Goal: Contribute content: Add original content to the website for others to see

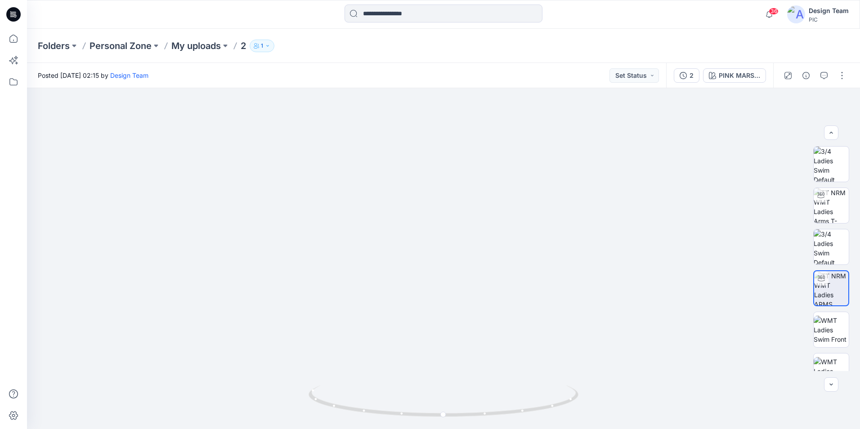
scroll to position [135, 0]
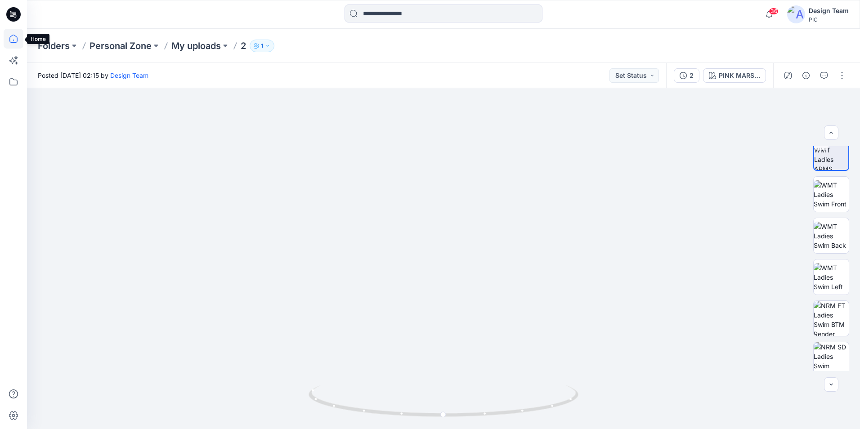
click at [12, 39] on icon at bounding box center [14, 39] width 20 height 20
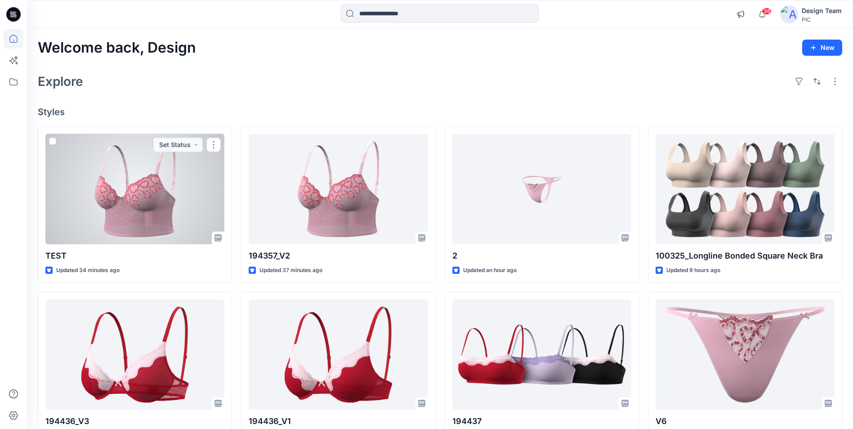
click at [188, 221] on div at bounding box center [134, 189] width 179 height 110
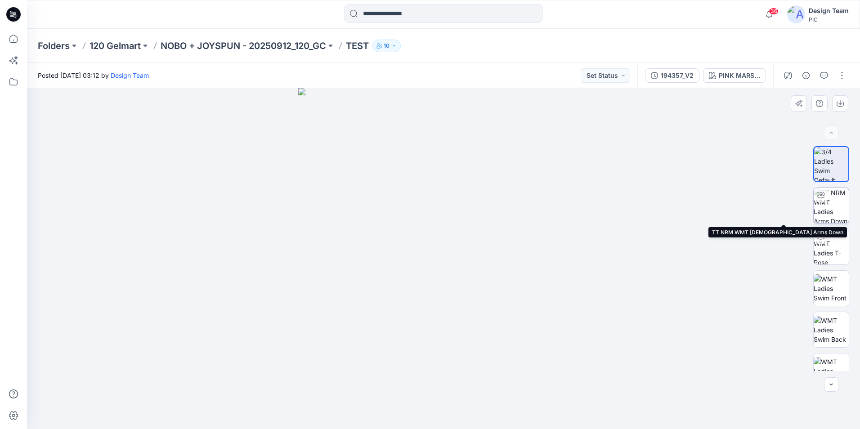
click at [830, 209] on img at bounding box center [831, 205] width 35 height 35
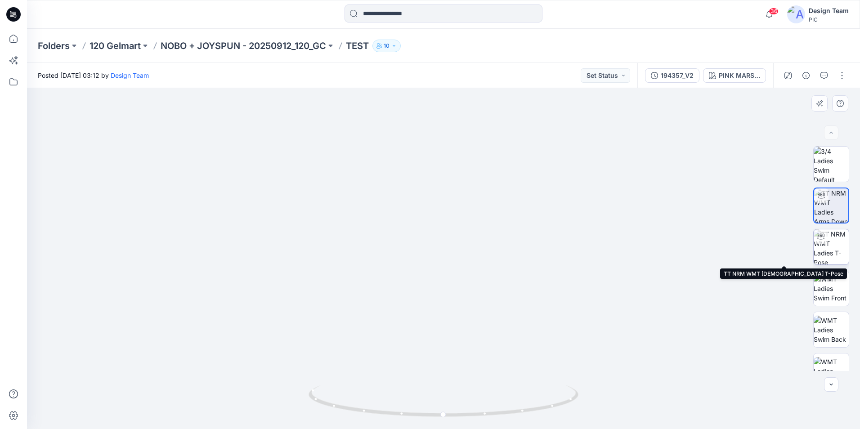
click at [821, 253] on img at bounding box center [831, 246] width 35 height 35
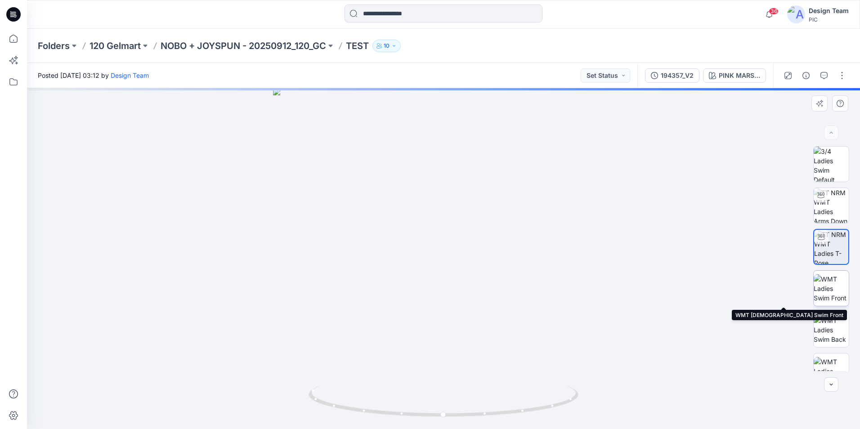
click at [834, 300] on img at bounding box center [831, 288] width 35 height 28
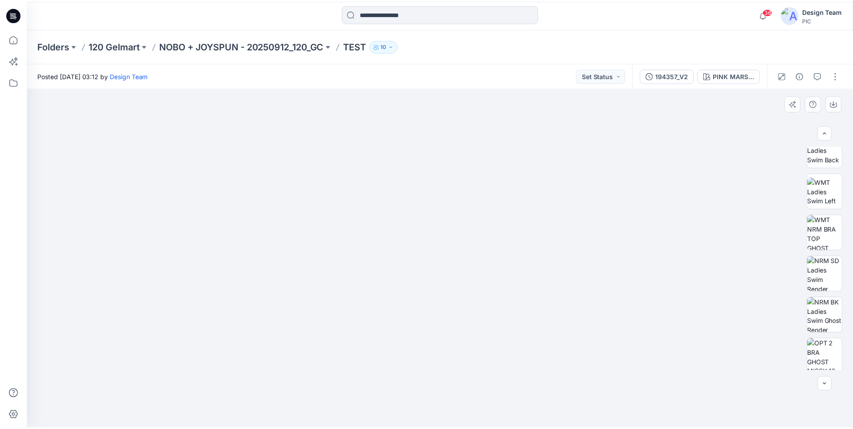
scroll to position [184, 0]
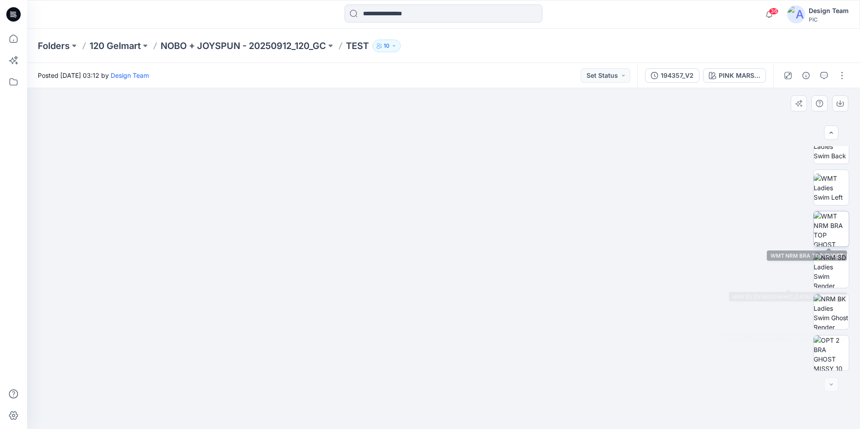
click at [825, 228] on img at bounding box center [831, 228] width 35 height 35
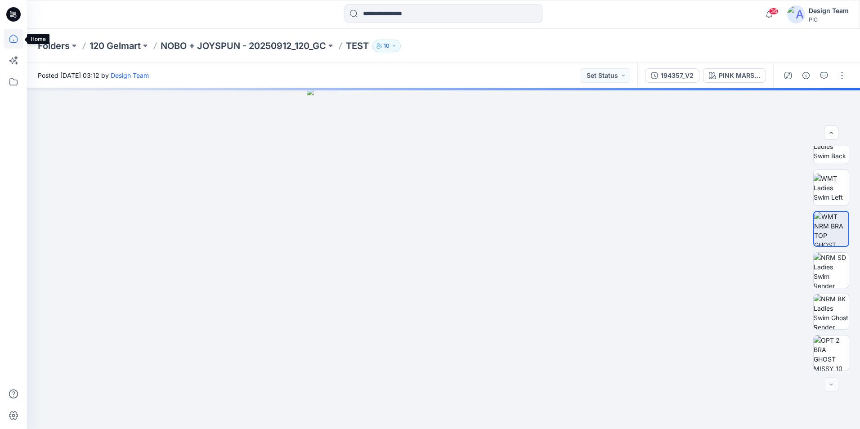
click at [9, 41] on icon at bounding box center [14, 39] width 20 height 20
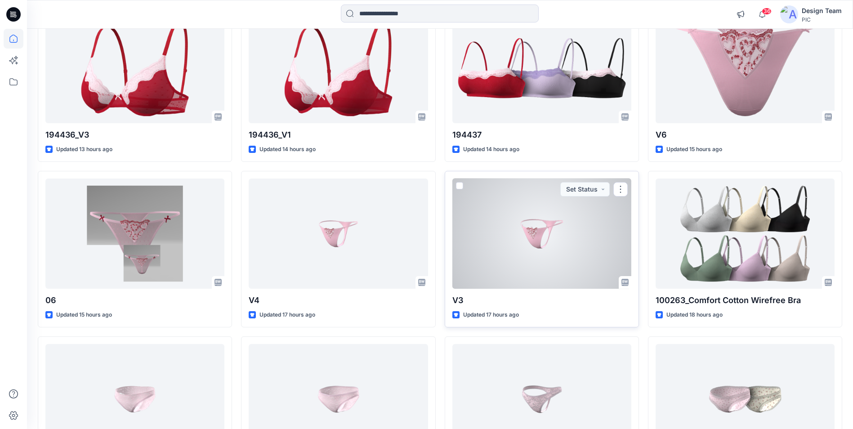
scroll to position [405, 0]
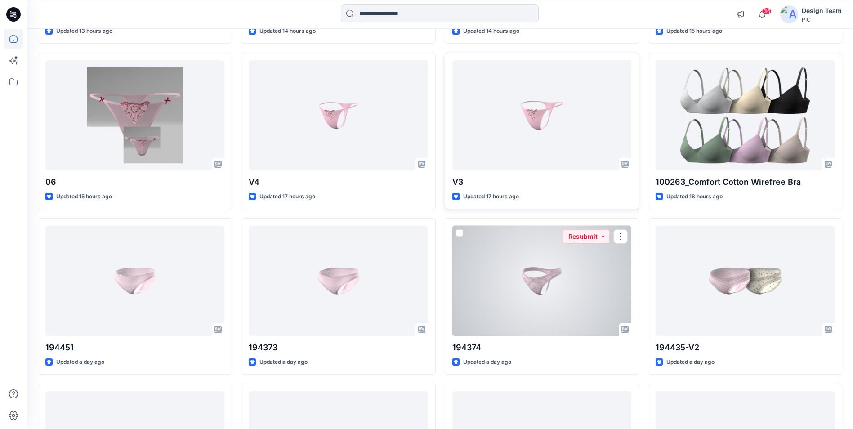
click at [501, 305] on div at bounding box center [542, 281] width 179 height 110
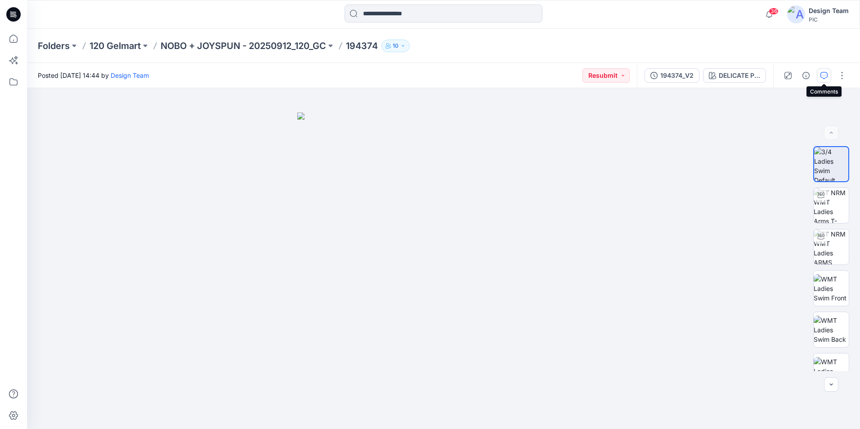
click at [824, 79] on icon "button" at bounding box center [824, 75] width 7 height 7
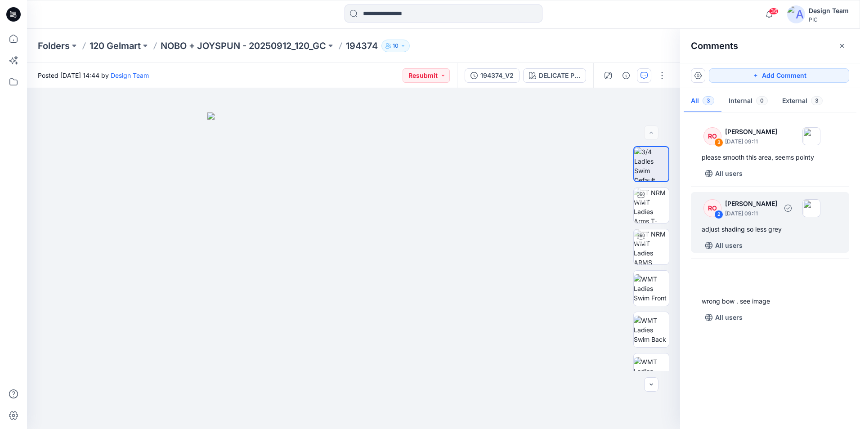
click at [788, 234] on div "adjust shading so less grey" at bounding box center [770, 229] width 137 height 11
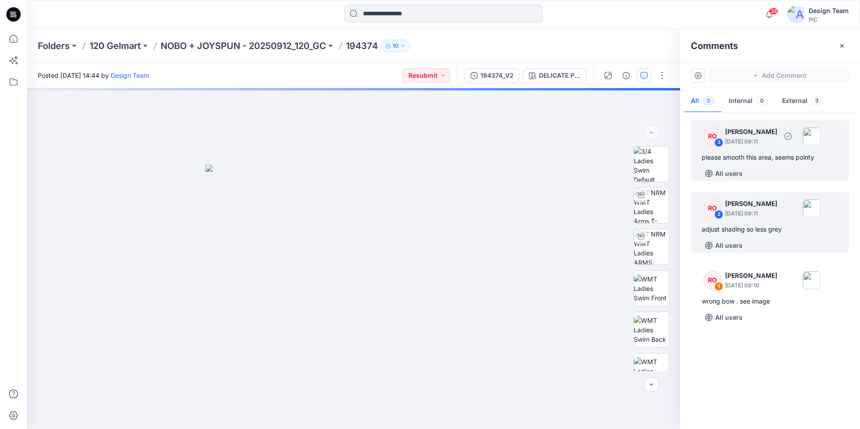
click at [784, 168] on div "All users" at bounding box center [776, 173] width 148 height 14
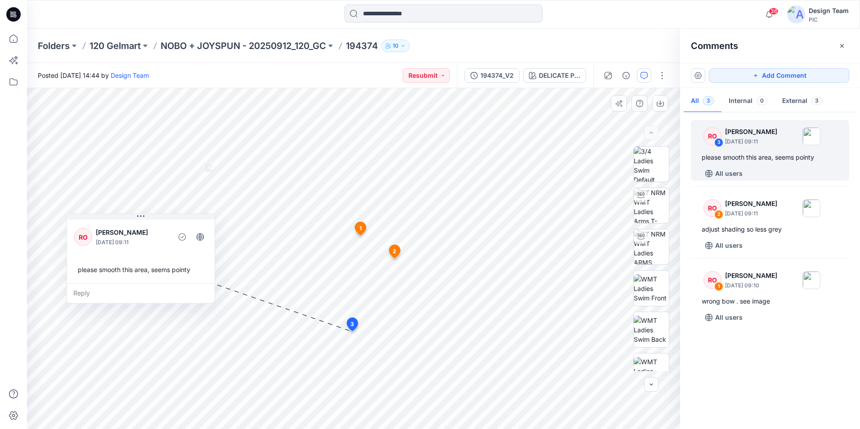
drag, startPoint x: 363, startPoint y: 223, endPoint x: 179, endPoint y: 222, distance: 184.0
click at [179, 222] on div "RO [PERSON_NAME] [DATE] 09:11 please smooth this area, seems pointy" at bounding box center [141, 251] width 148 height 66
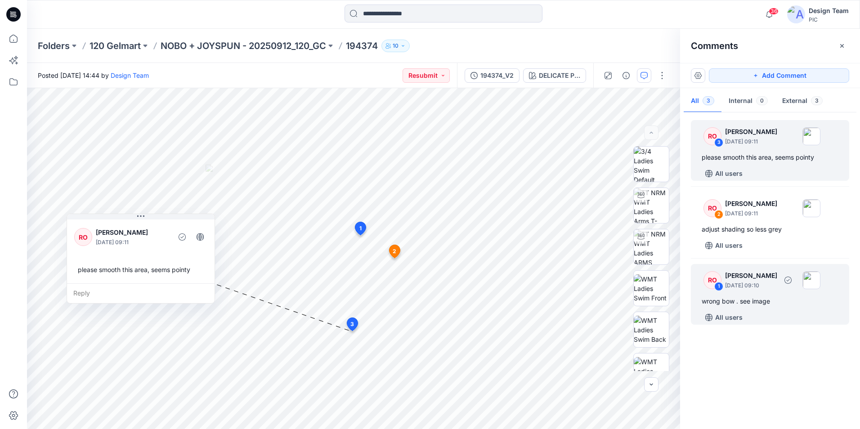
click at [790, 298] on div "wrong bow . see image" at bounding box center [770, 301] width 137 height 11
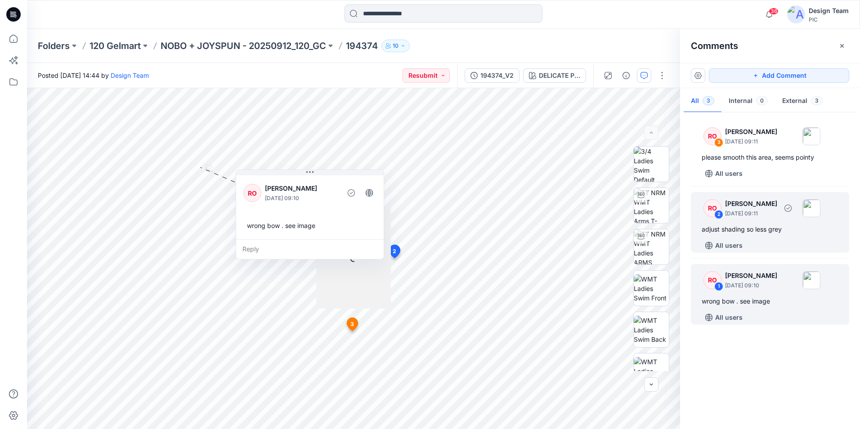
click at [793, 250] on div "All users" at bounding box center [776, 245] width 148 height 14
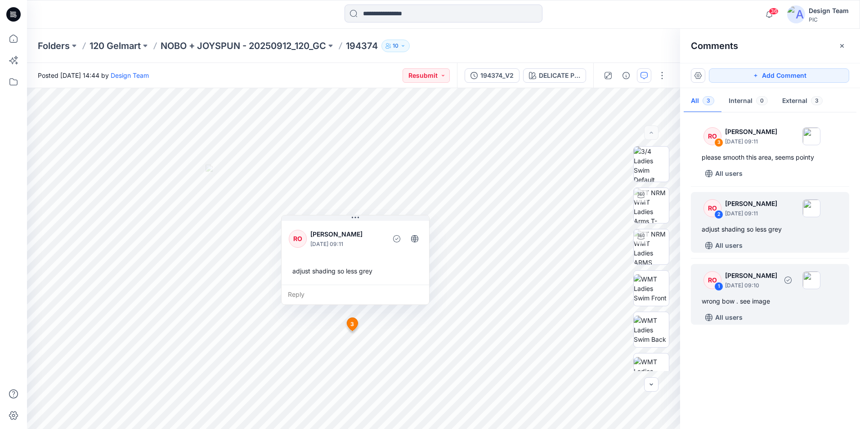
click at [818, 320] on div "All users" at bounding box center [776, 317] width 148 height 14
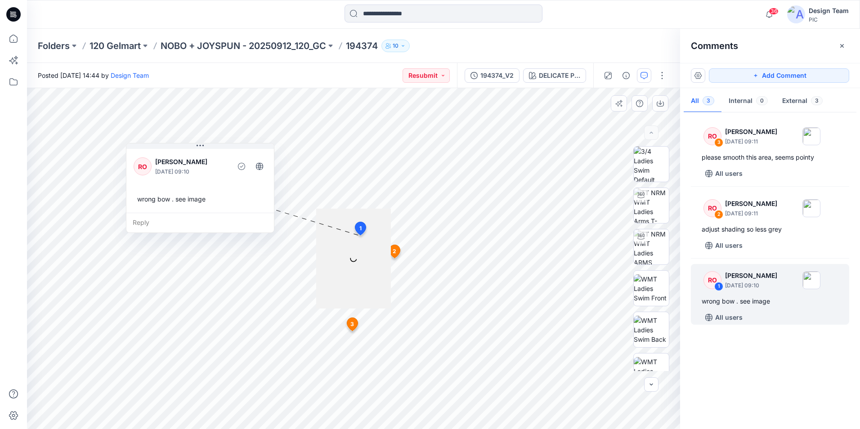
drag, startPoint x: 327, startPoint y: 176, endPoint x: 217, endPoint y: 150, distance: 112.9
click at [217, 150] on div "RO [PERSON_NAME] [DATE] 09:10 wrong bow . see image" at bounding box center [200, 180] width 148 height 66
click at [10, 35] on icon at bounding box center [14, 39] width 20 height 20
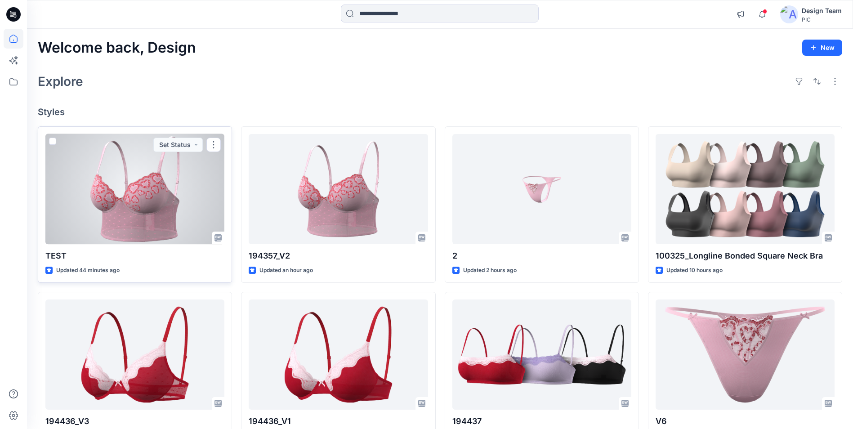
click at [182, 231] on div at bounding box center [134, 189] width 179 height 110
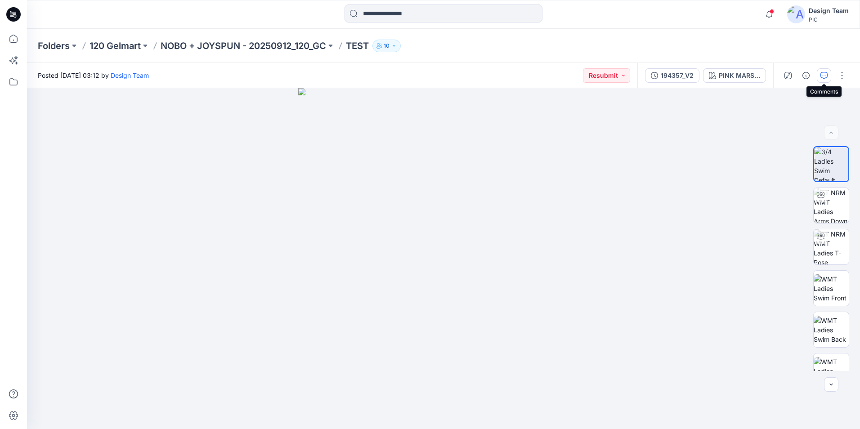
click at [822, 74] on icon "button" at bounding box center [824, 75] width 7 height 7
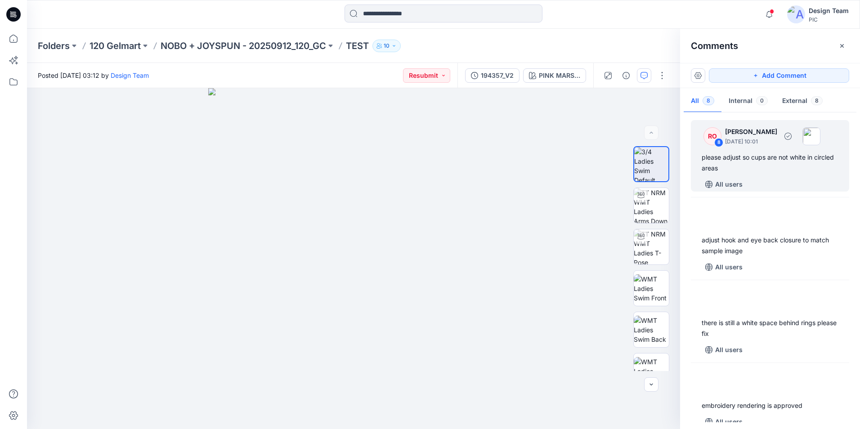
click at [779, 180] on div "All users" at bounding box center [776, 184] width 148 height 14
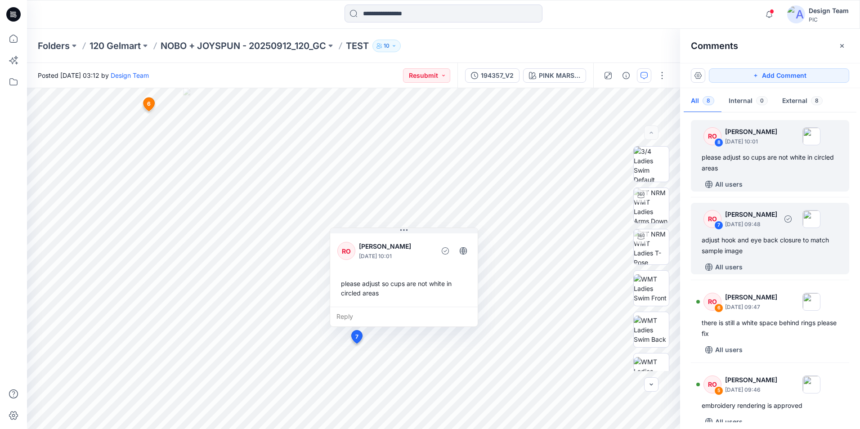
click at [787, 264] on div "All users" at bounding box center [776, 267] width 148 height 14
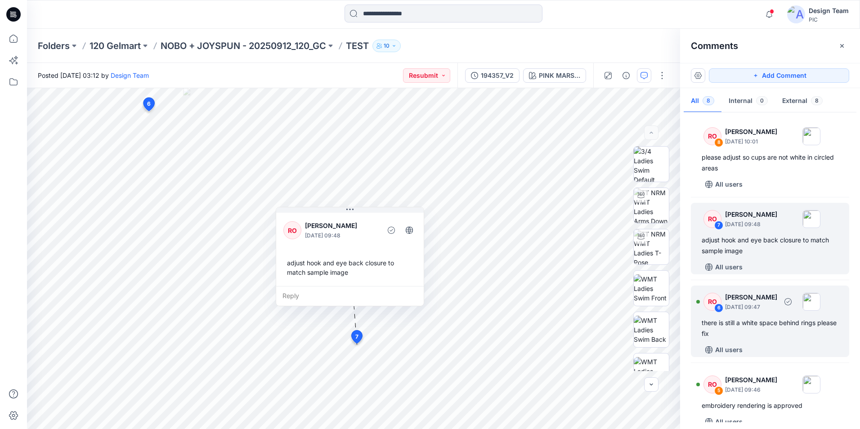
click at [774, 336] on div "there is still a white space behind rings please fix" at bounding box center [770, 329] width 137 height 22
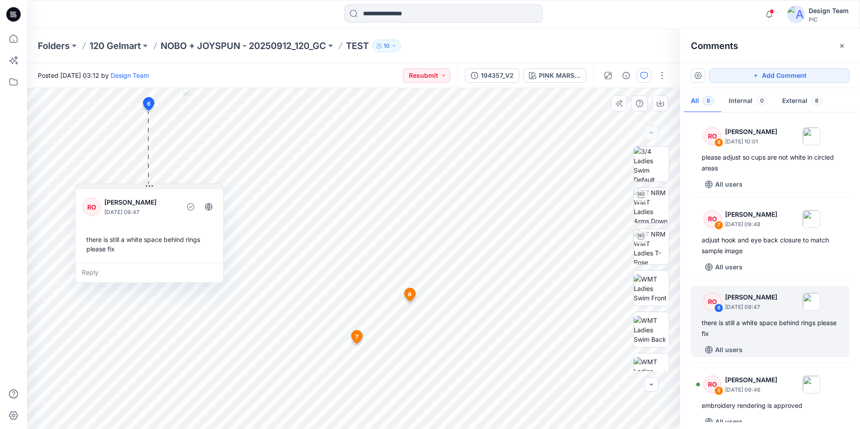
drag, startPoint x: 249, startPoint y: 183, endPoint x: 199, endPoint y: 188, distance: 50.2
click at [199, 188] on button at bounding box center [150, 186] width 148 height 5
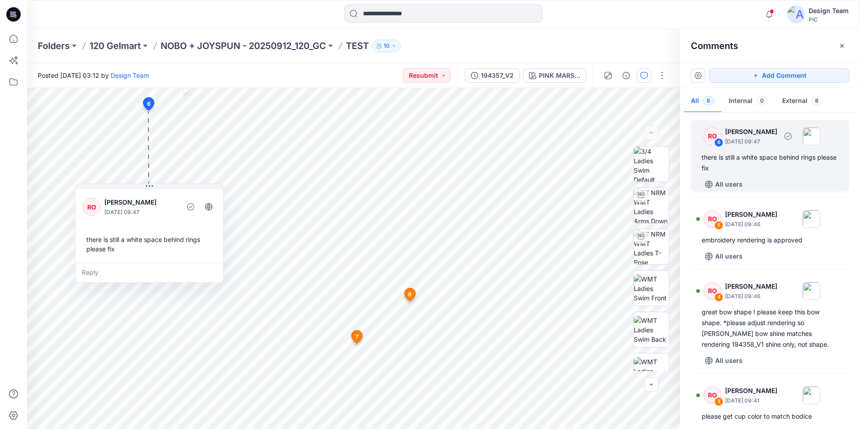
scroll to position [180, 0]
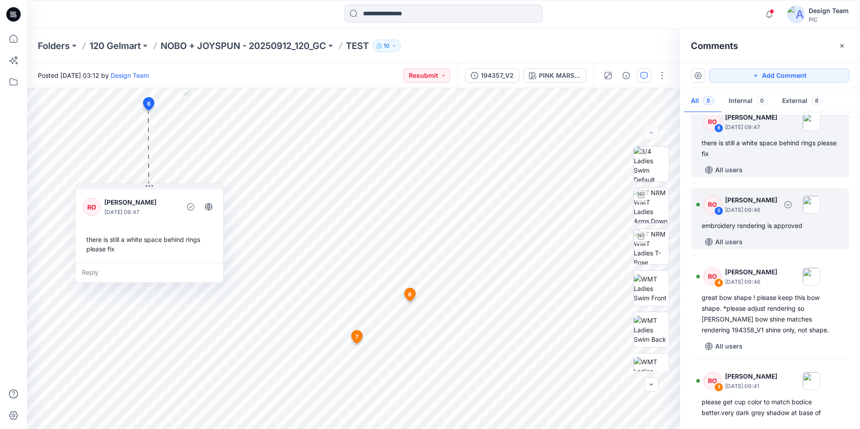
click at [755, 239] on div "All users" at bounding box center [776, 242] width 148 height 14
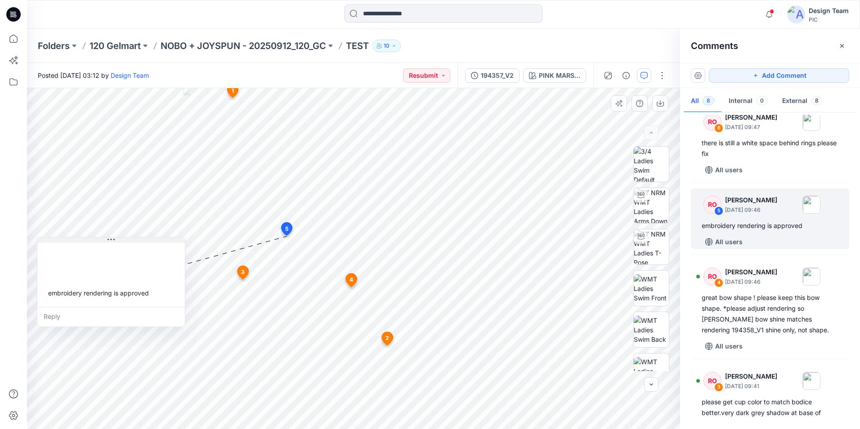
drag, startPoint x: 401, startPoint y: 245, endPoint x: 168, endPoint y: 241, distance: 233.1
click at [164, 241] on button at bounding box center [111, 240] width 148 height 5
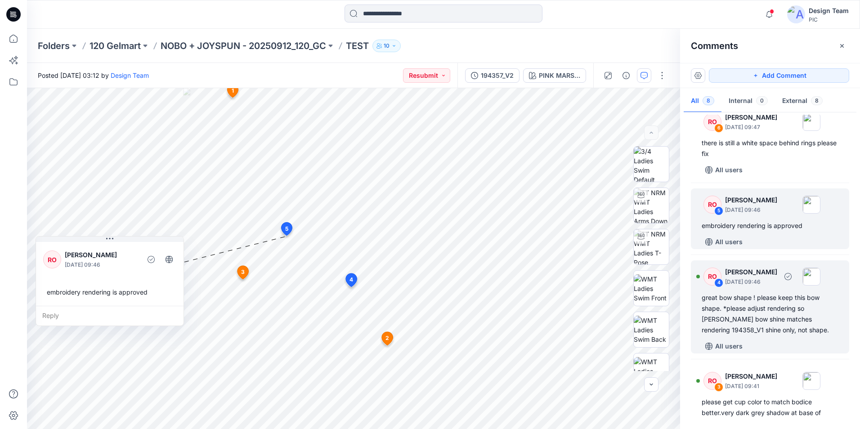
click at [778, 336] on div "RO 4 [PERSON_NAME] [DATE] 09:46 great bow shape ! please keep this bow shape. *…" at bounding box center [770, 306] width 158 height 93
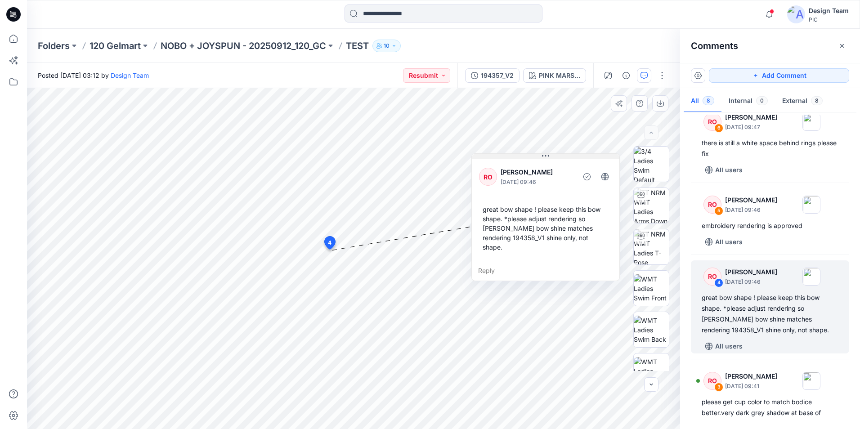
drag, startPoint x: 402, startPoint y: 180, endPoint x: 565, endPoint y: 158, distance: 164.3
click at [565, 158] on button at bounding box center [546, 156] width 148 height 5
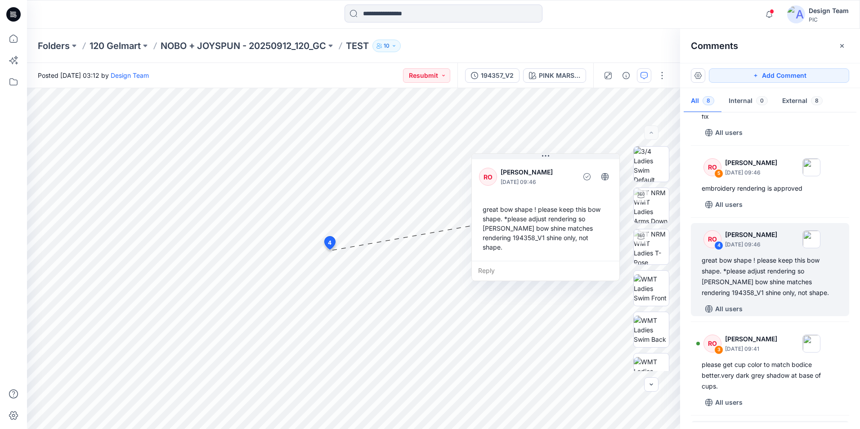
scroll to position [270, 0]
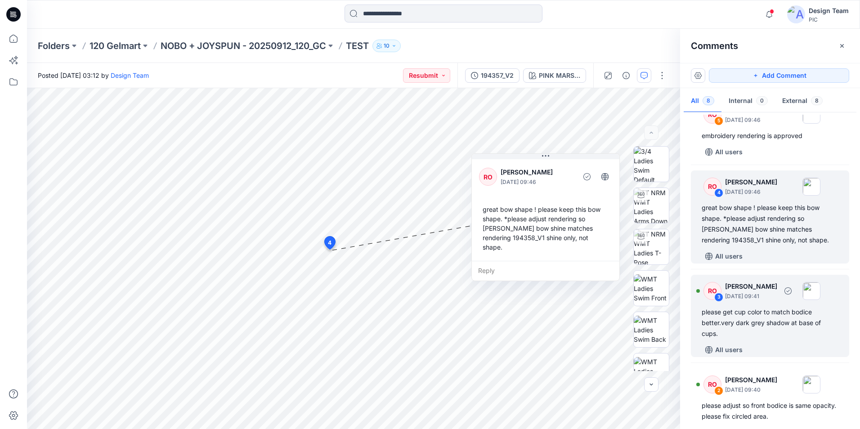
click at [785, 350] on div "All users" at bounding box center [776, 350] width 148 height 14
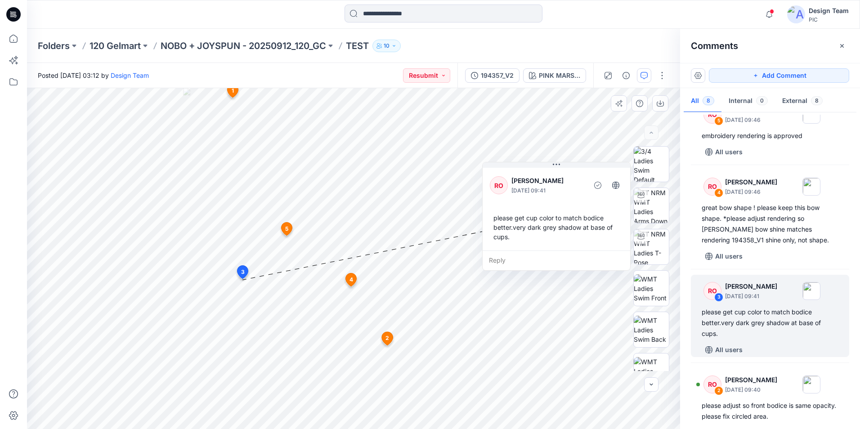
drag, startPoint x: 392, startPoint y: 206, endPoint x: 592, endPoint y: 173, distance: 202.5
click at [592, 173] on div "RO [PERSON_NAME] [DATE] 09:41" at bounding box center [556, 185] width 133 height 25
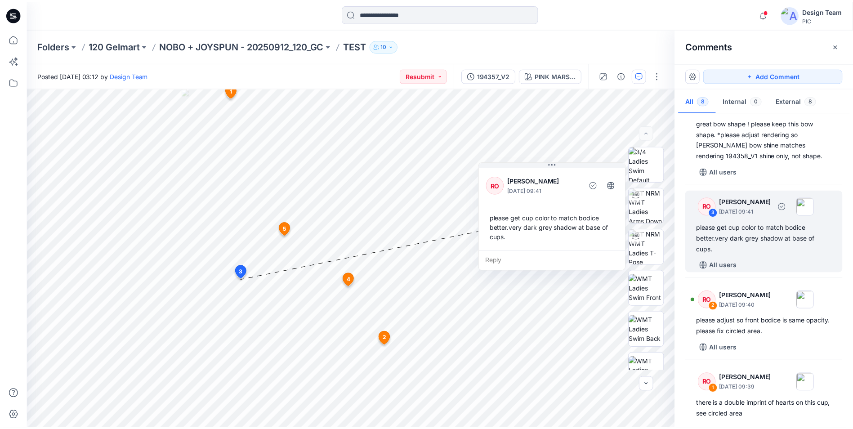
scroll to position [376, 0]
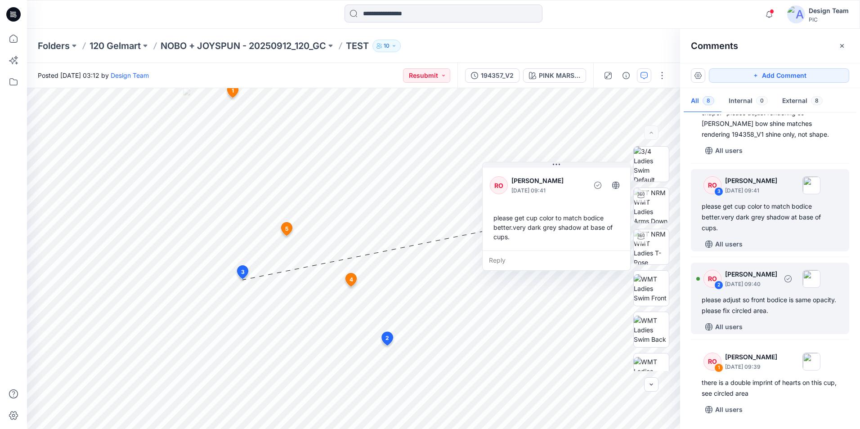
click at [810, 323] on div "All users" at bounding box center [776, 327] width 148 height 14
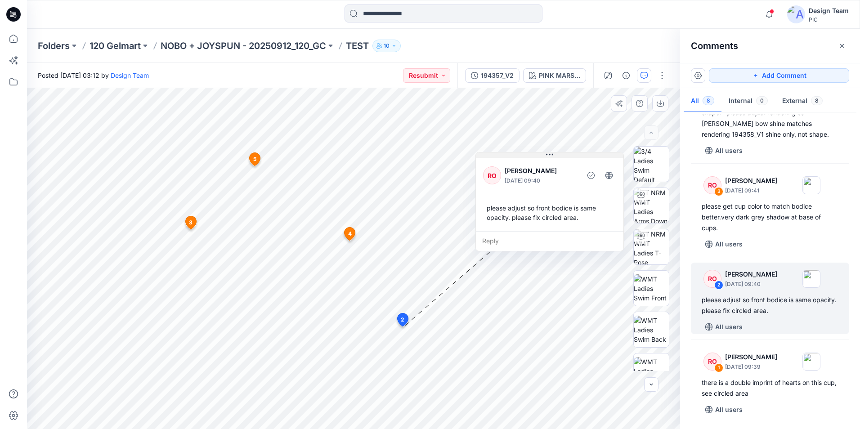
drag, startPoint x: 390, startPoint y: 181, endPoint x: 570, endPoint y: 156, distance: 181.3
click at [570, 156] on button at bounding box center [550, 155] width 148 height 5
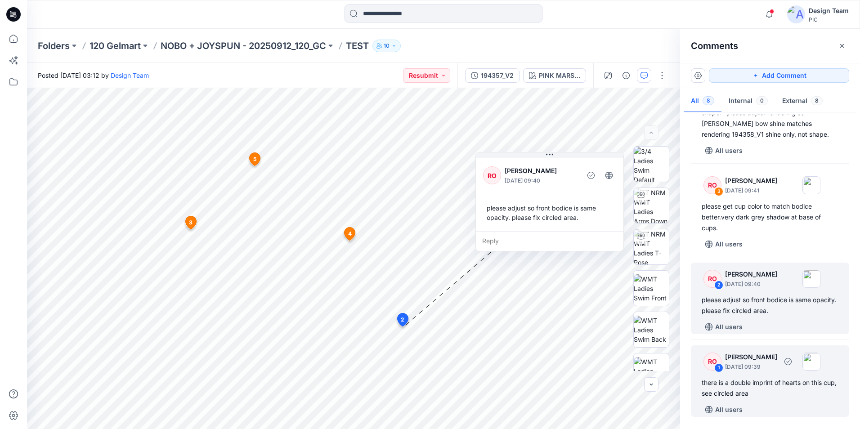
click at [798, 399] on div "RO 1 [PERSON_NAME] [DATE] 09:39 there is a double imprint of hearts on this cup…" at bounding box center [770, 381] width 158 height 72
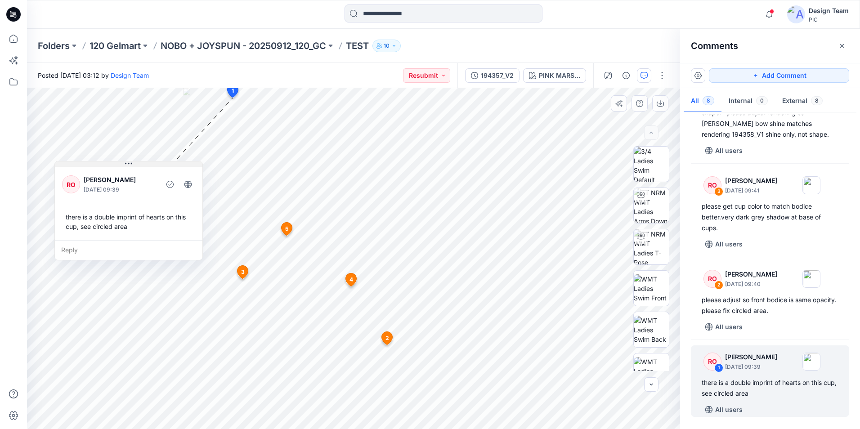
drag, startPoint x: 336, startPoint y: 125, endPoint x: 167, endPoint y: 165, distance: 173.5
click at [167, 165] on button at bounding box center [129, 163] width 148 height 5
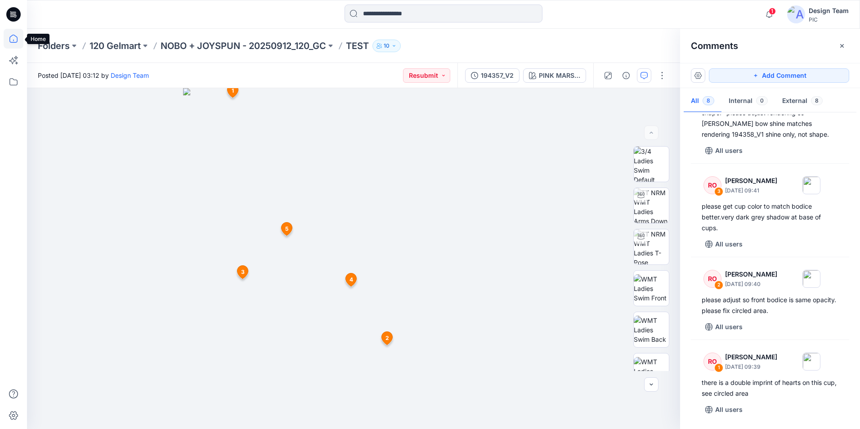
click at [17, 36] on icon at bounding box center [14, 39] width 20 height 20
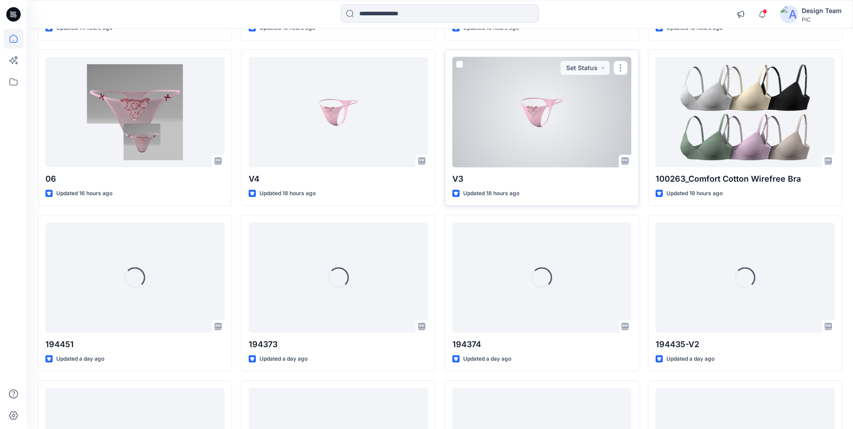
scroll to position [543, 0]
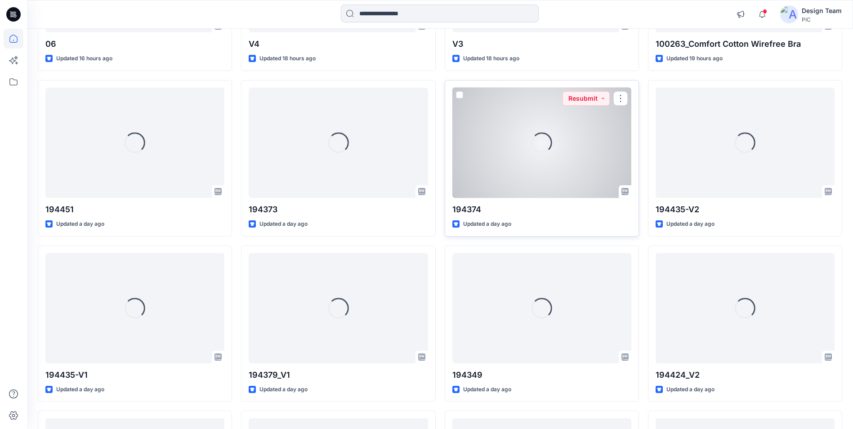
click at [543, 173] on div at bounding box center [542, 143] width 179 height 110
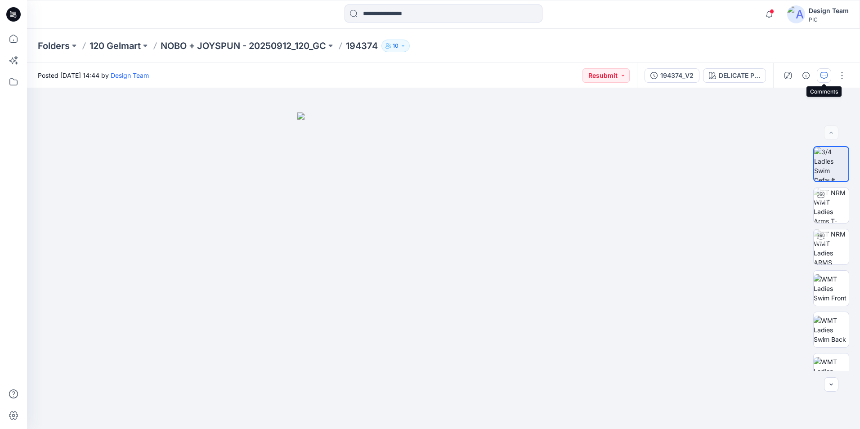
click at [825, 79] on button "button" at bounding box center [824, 75] width 14 height 14
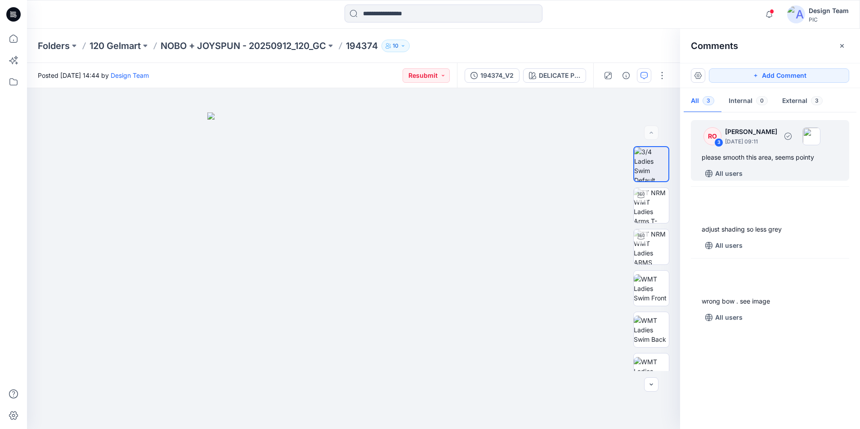
click at [780, 167] on div "All users" at bounding box center [776, 173] width 148 height 14
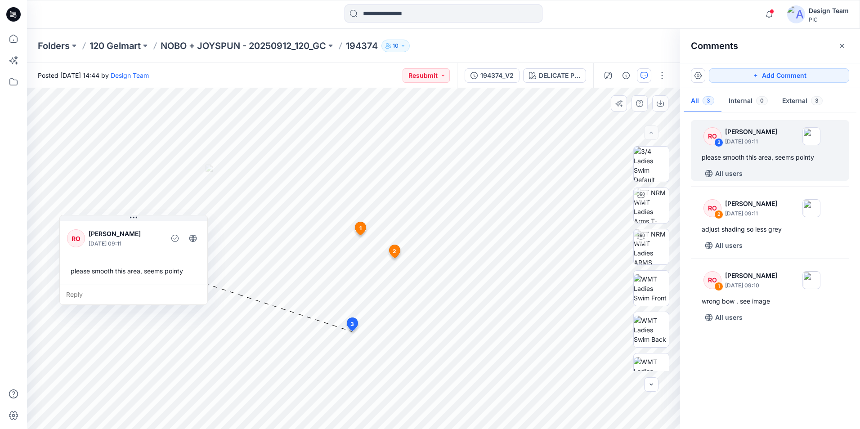
drag, startPoint x: 325, startPoint y: 222, endPoint x: 134, endPoint y: 222, distance: 191.2
click at [134, 222] on div "RO [PERSON_NAME] [DATE] 09:11 please smooth this area, seems pointy" at bounding box center [134, 252] width 148 height 66
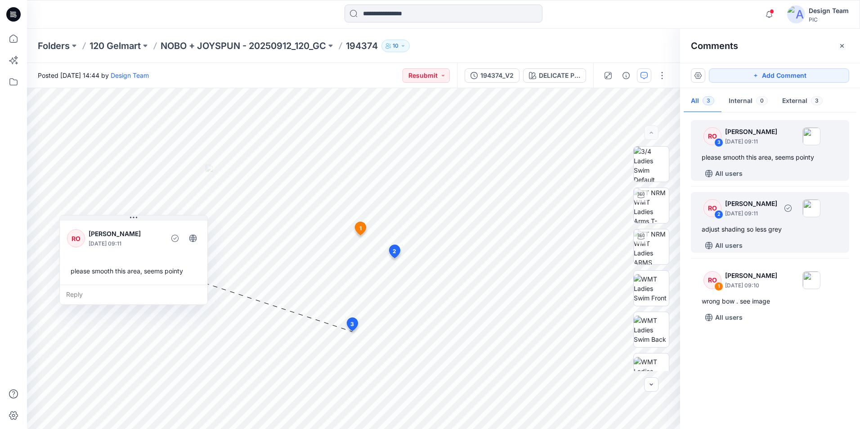
click at [799, 243] on div "All users" at bounding box center [776, 245] width 148 height 14
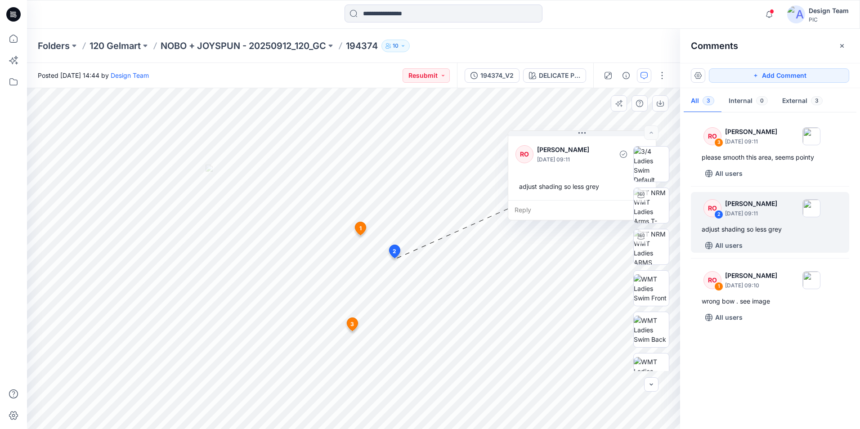
drag, startPoint x: 354, startPoint y: 222, endPoint x: 581, endPoint y: 138, distance: 242.0
click at [581, 138] on div "RO [PERSON_NAME] [DATE] 09:11 adjust shading so less grey" at bounding box center [582, 168] width 148 height 66
click at [653, 209] on img at bounding box center [651, 205] width 35 height 35
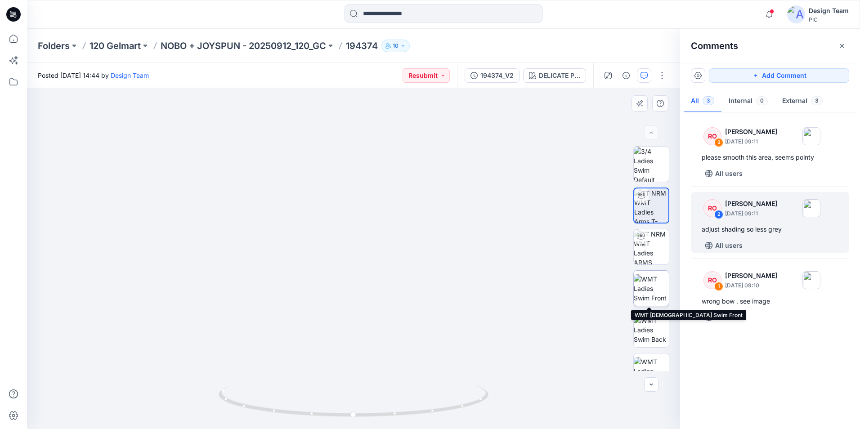
scroll to position [142, 0]
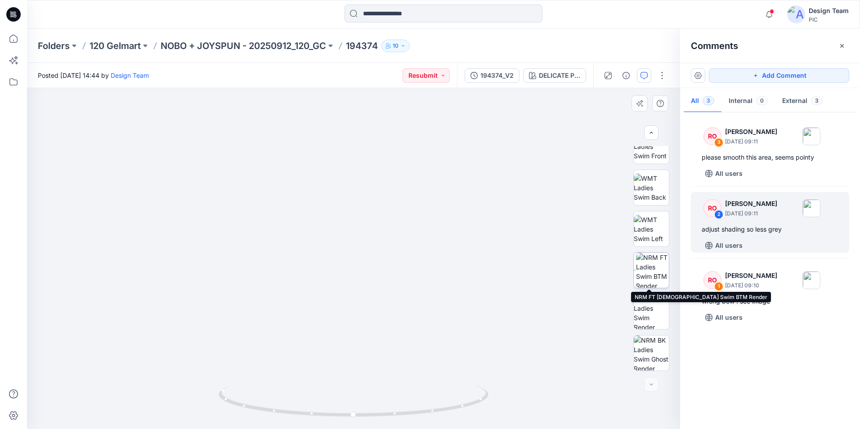
click at [647, 270] on img at bounding box center [652, 270] width 33 height 35
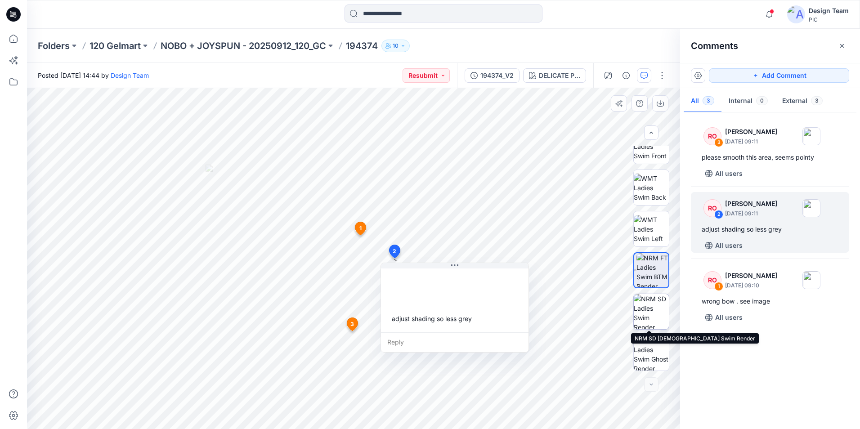
click at [653, 313] on img at bounding box center [651, 311] width 35 height 35
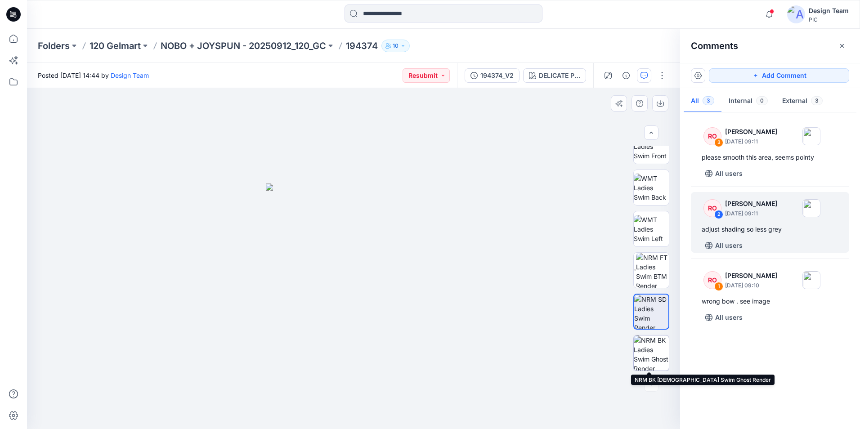
click at [650, 346] on img at bounding box center [651, 353] width 35 height 35
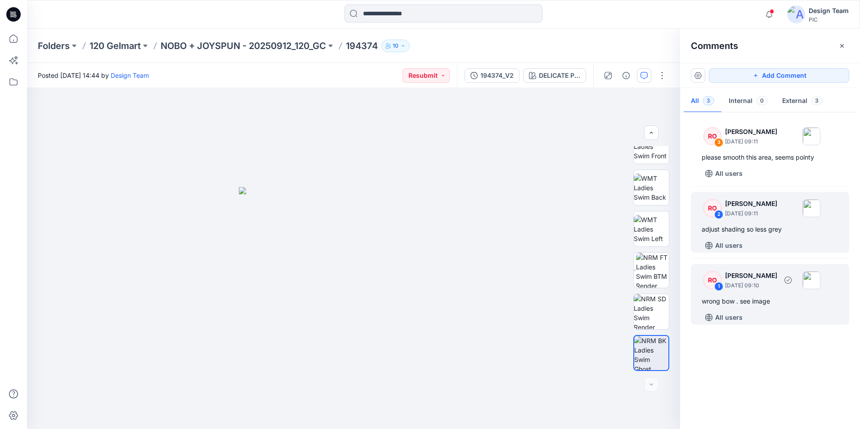
click at [769, 304] on div "wrong bow . see image" at bounding box center [770, 301] width 137 height 11
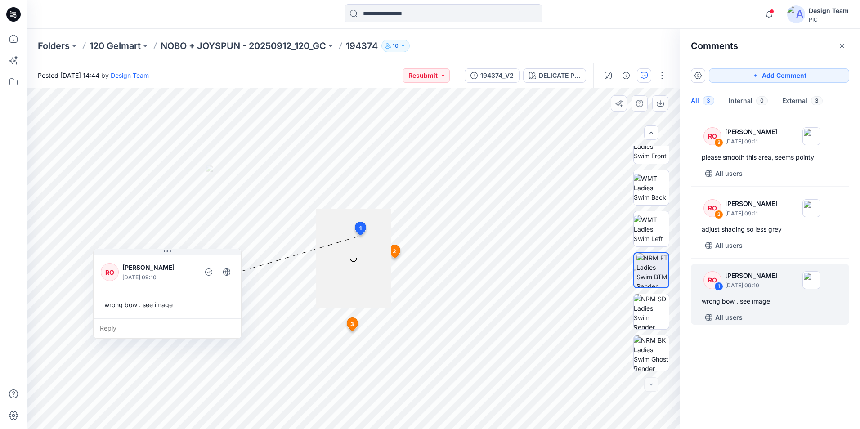
drag, startPoint x: 343, startPoint y: 176, endPoint x: 201, endPoint y: 255, distance: 163.1
click at [201, 255] on div "RO [PERSON_NAME] [DATE] 09:10 wrong bow . see image" at bounding box center [168, 286] width 148 height 66
click at [655, 273] on img at bounding box center [653, 270] width 32 height 34
click at [844, 47] on icon "button" at bounding box center [842, 45] width 7 height 7
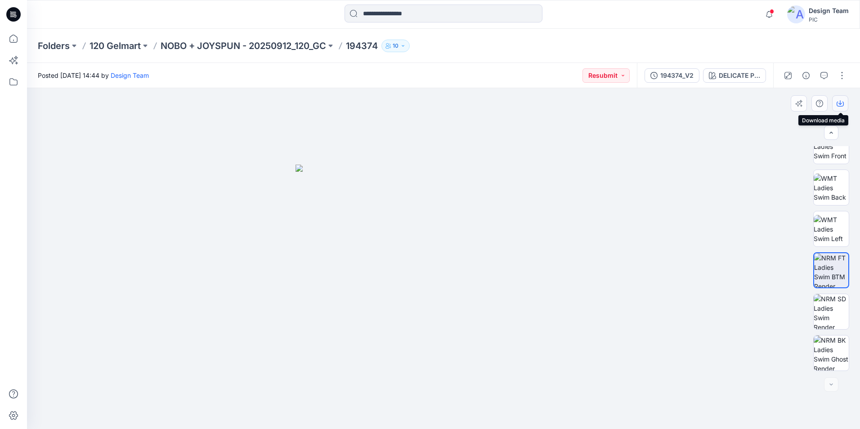
click at [840, 103] on icon "button" at bounding box center [841, 102] width 4 height 4
click at [15, 38] on icon at bounding box center [14, 39] width 20 height 20
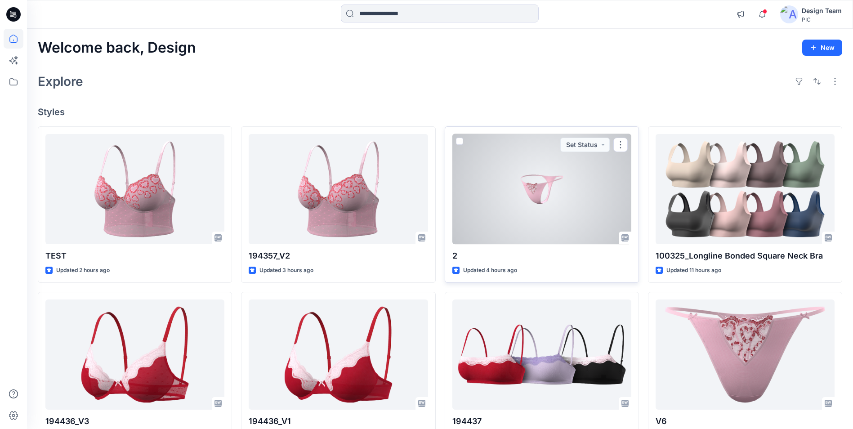
click at [570, 203] on div at bounding box center [542, 189] width 179 height 110
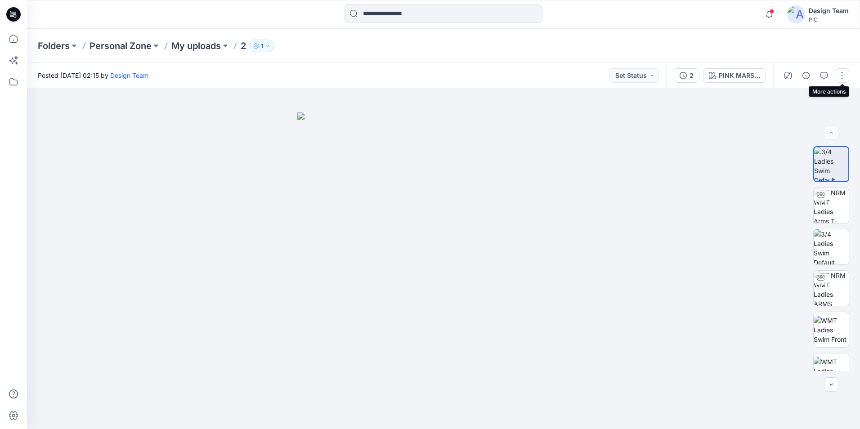
click at [842, 77] on button "button" at bounding box center [842, 75] width 14 height 14
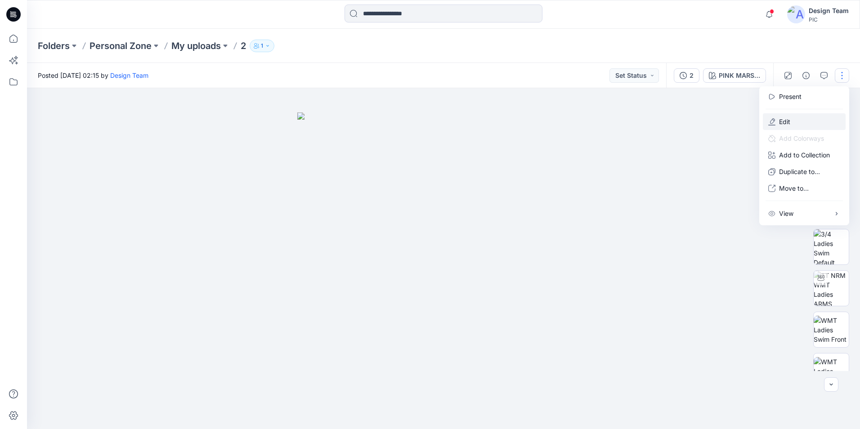
click at [807, 124] on button "Edit" at bounding box center [804, 121] width 83 height 17
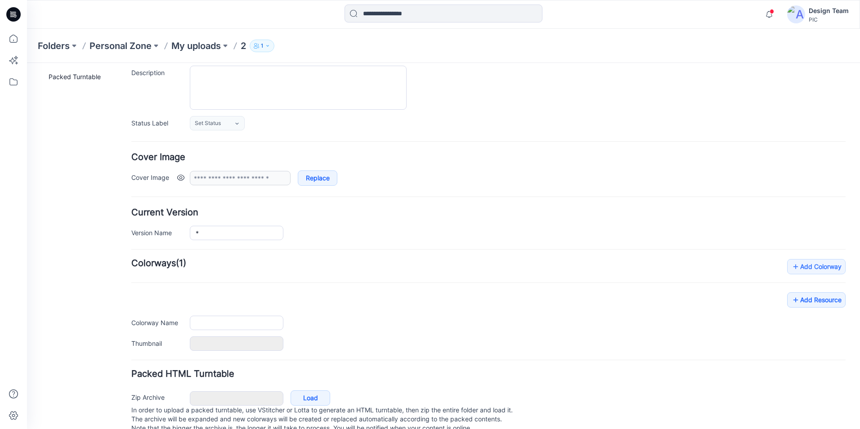
type input "*"
type input "**********"
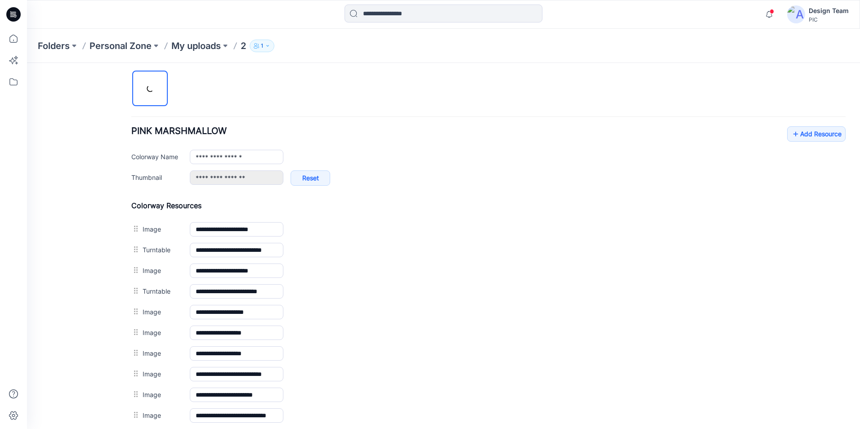
scroll to position [335, 0]
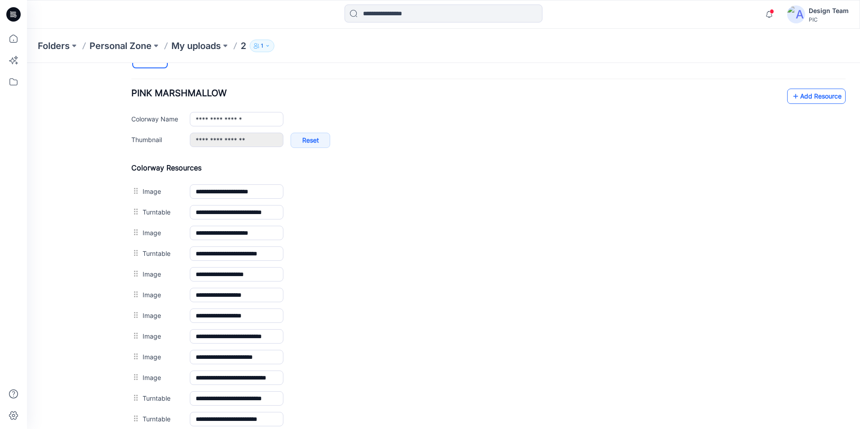
click at [815, 98] on link "Add Resource" at bounding box center [816, 96] width 58 height 15
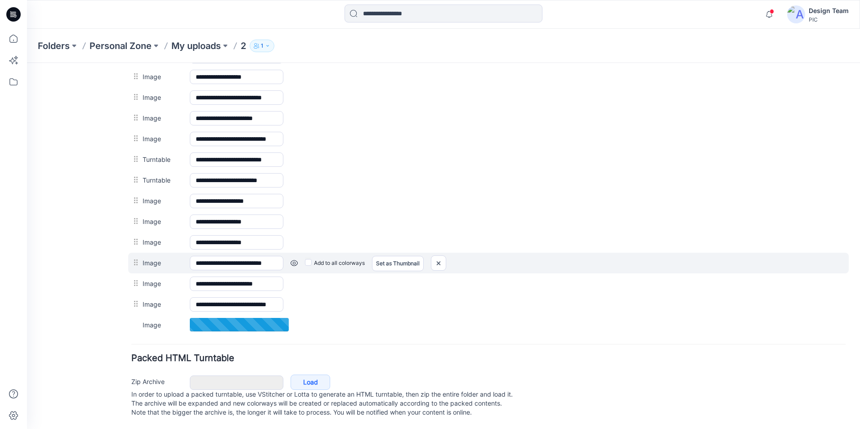
scroll to position [583, 0]
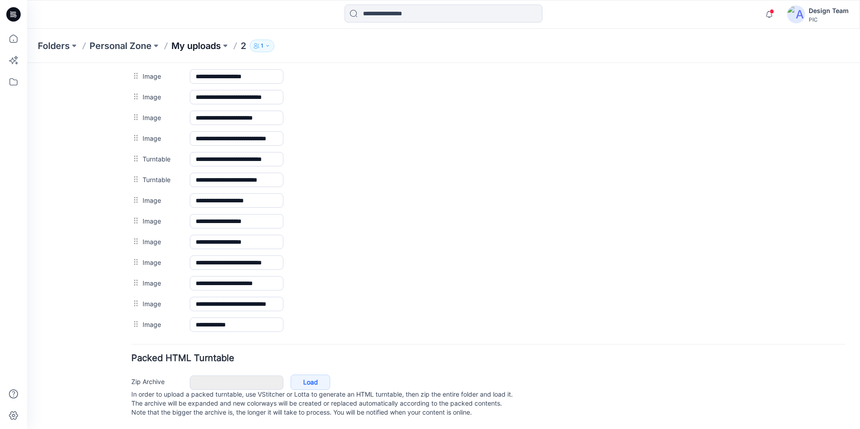
click at [186, 45] on p "My uploads" at bounding box center [195, 46] width 49 height 13
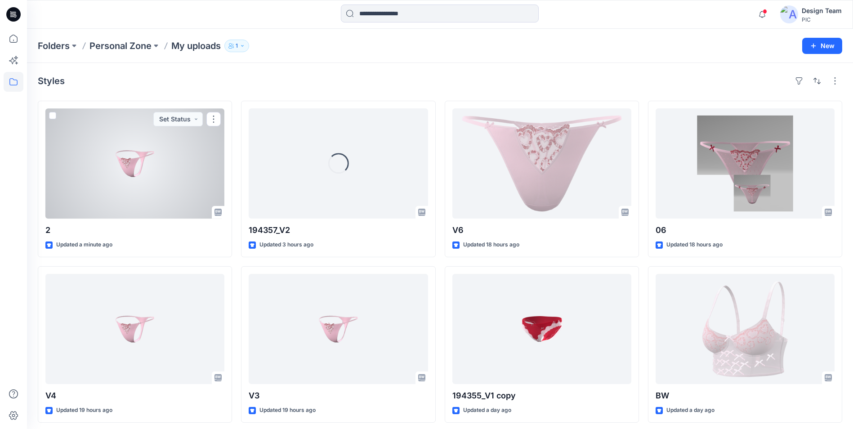
click at [154, 196] on div at bounding box center [134, 163] width 179 height 110
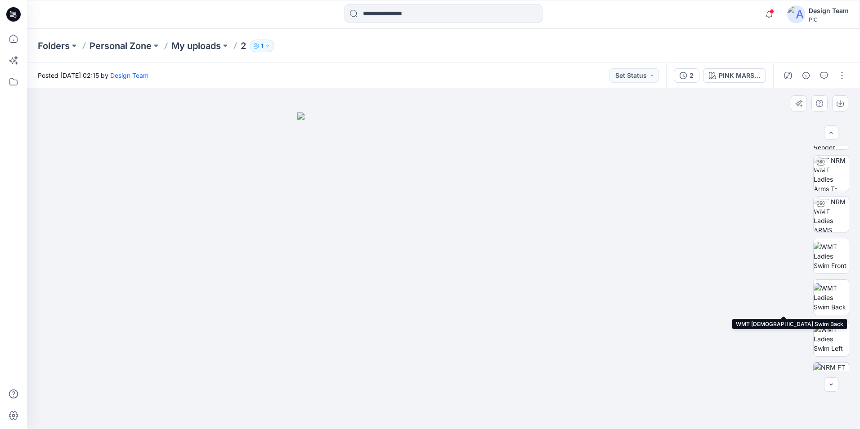
scroll to position [556, 0]
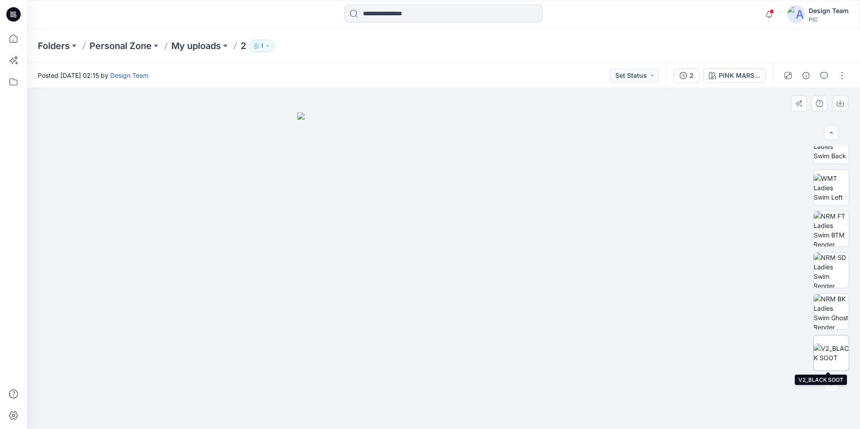
click at [828, 351] on img at bounding box center [831, 353] width 35 height 19
drag, startPoint x: 66, startPoint y: 0, endPoint x: 473, endPoint y: 85, distance: 415.8
click at [469, 87] on div "Posted Saturday, October 11, 2025 02:15 by Design Team Set Status" at bounding box center [346, 75] width 639 height 25
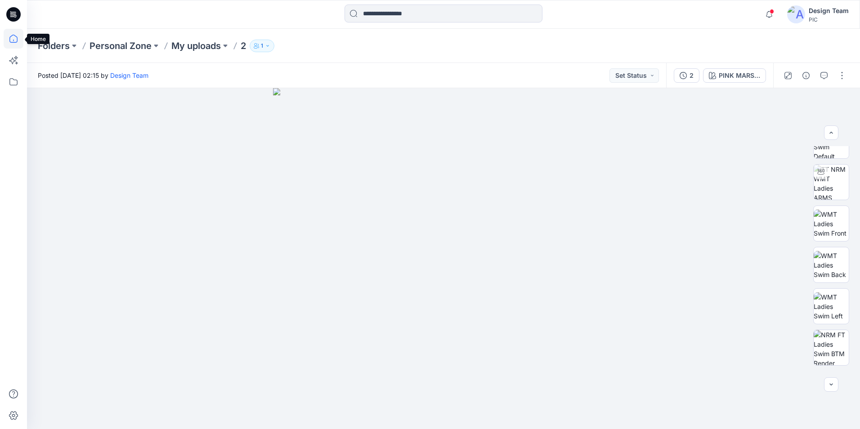
click at [18, 43] on icon at bounding box center [14, 39] width 20 height 20
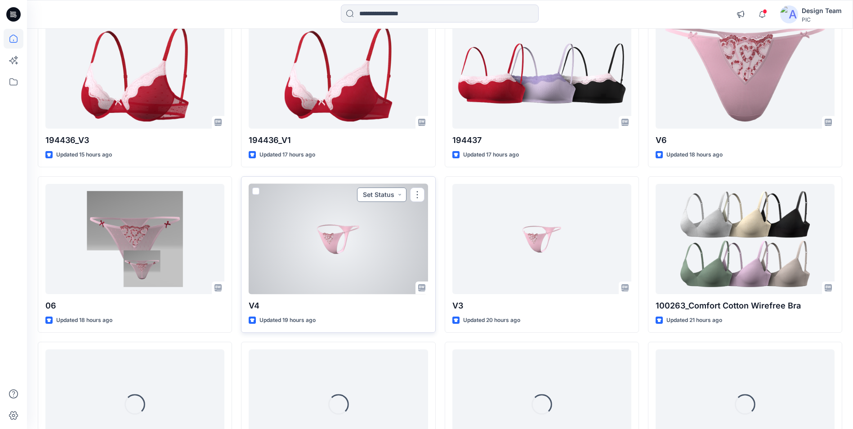
scroll to position [408, 0]
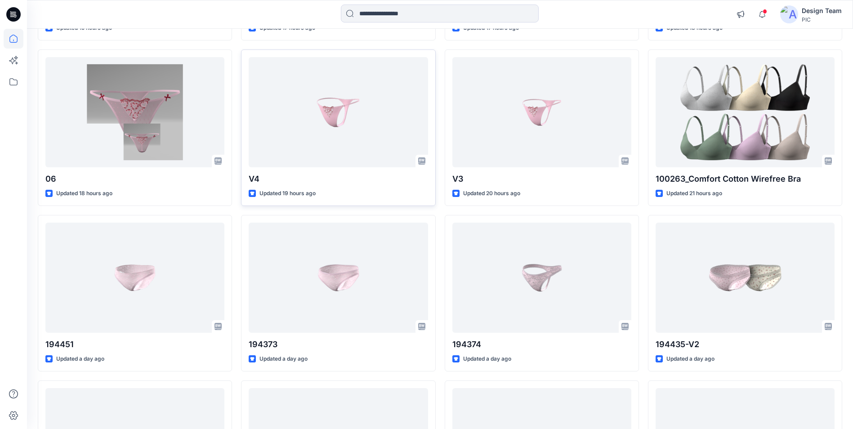
click at [708, 10] on div "Notifications Your style 194357_V3 is ready 1 hours ago KK Kapila Kothalawala c…" at bounding box center [440, 14] width 826 height 20
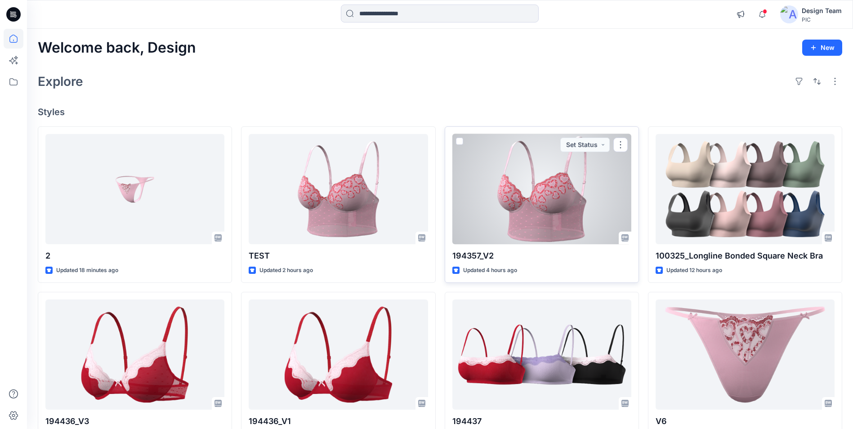
scroll to position [270, 0]
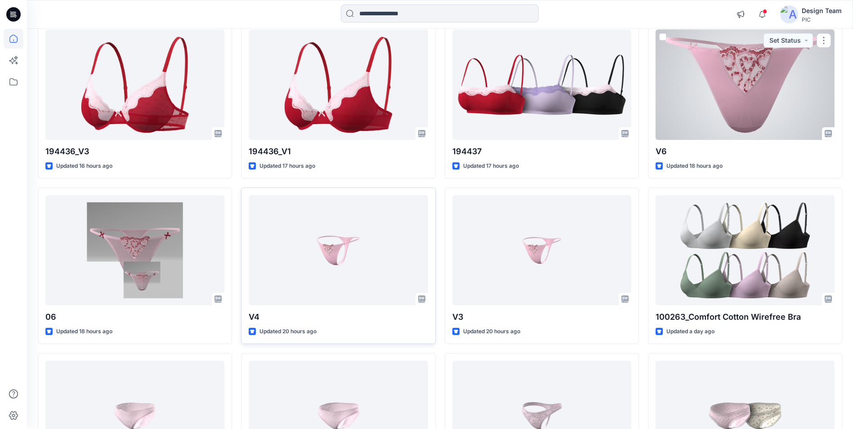
click at [742, 89] on div at bounding box center [745, 85] width 179 height 110
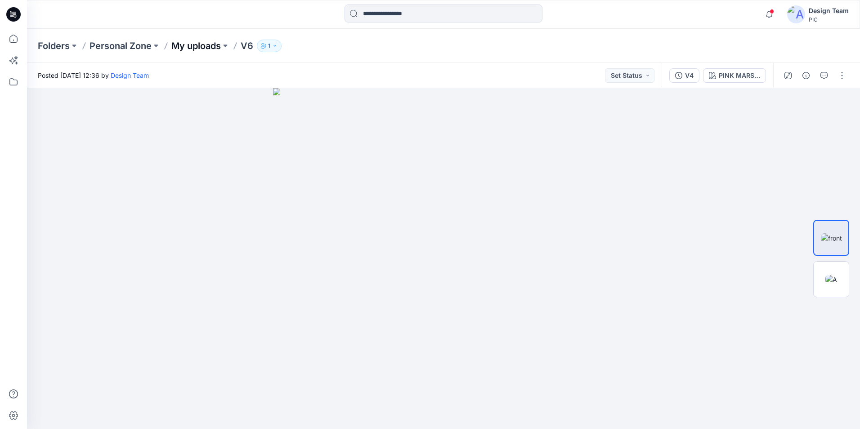
click at [194, 43] on p "My uploads" at bounding box center [195, 46] width 49 height 13
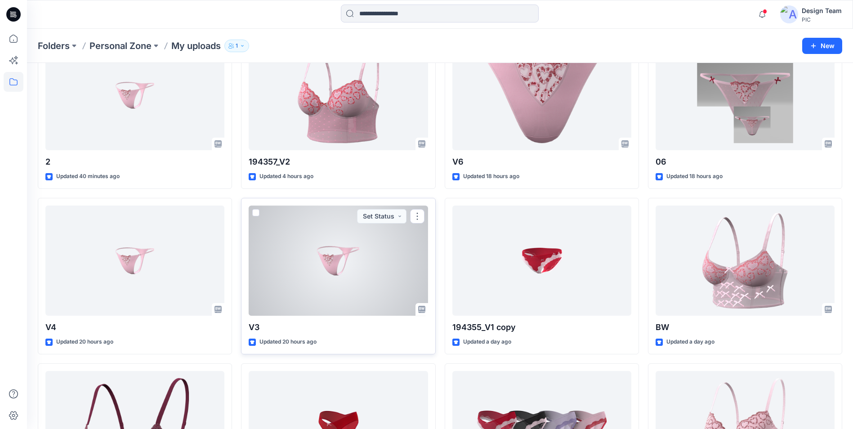
scroll to position [90, 0]
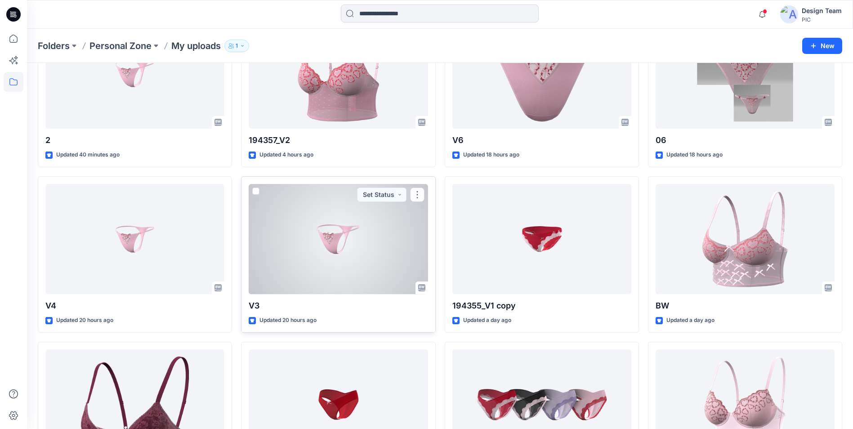
click at [324, 261] on div at bounding box center [338, 239] width 179 height 110
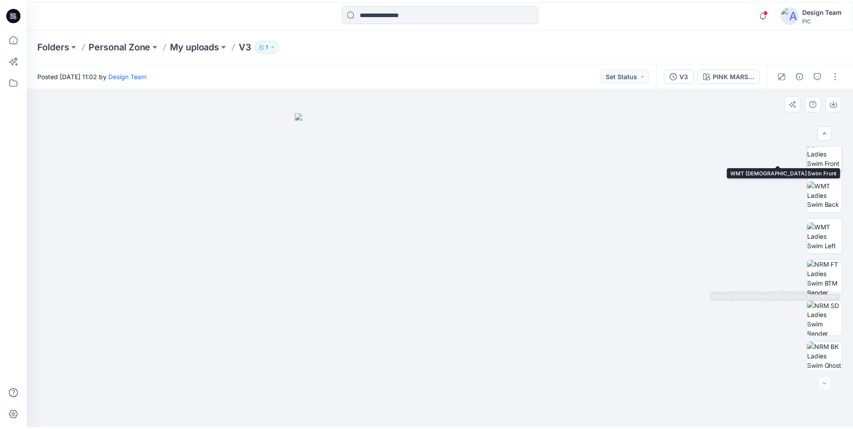
scroll to position [142, 0]
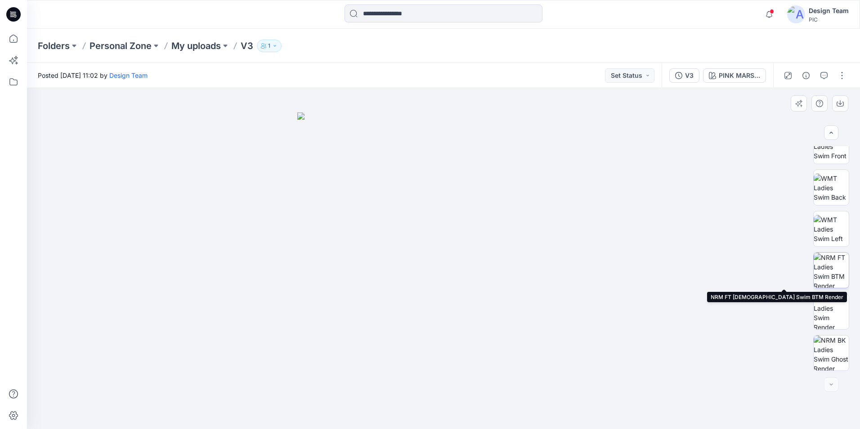
click at [838, 273] on img at bounding box center [831, 270] width 35 height 35
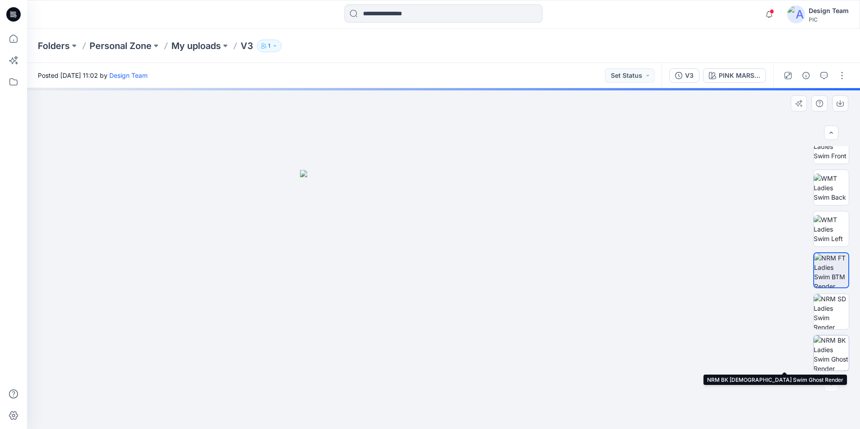
click at [829, 354] on img at bounding box center [831, 353] width 35 height 35
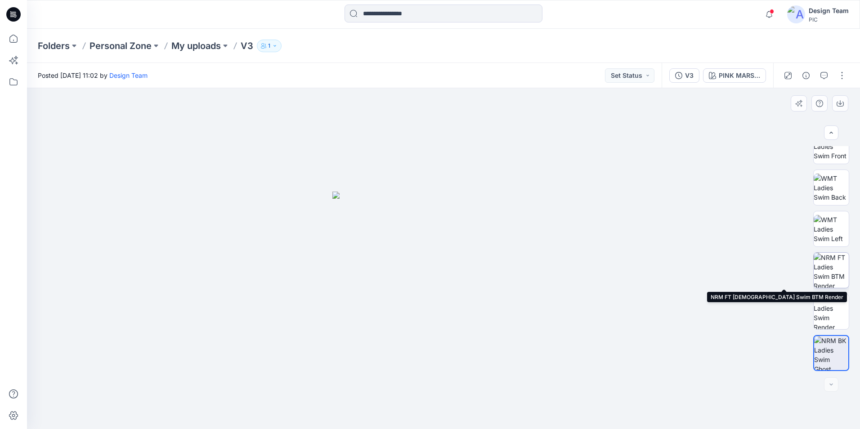
click at [826, 271] on img at bounding box center [831, 270] width 35 height 35
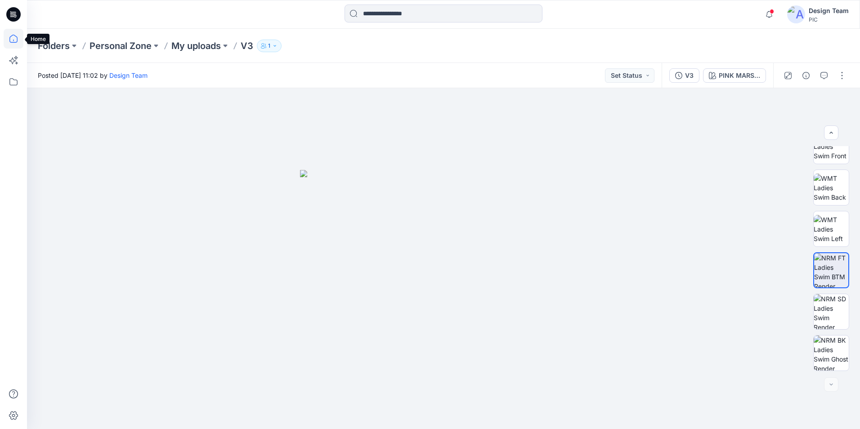
click at [12, 41] on icon at bounding box center [14, 39] width 20 height 20
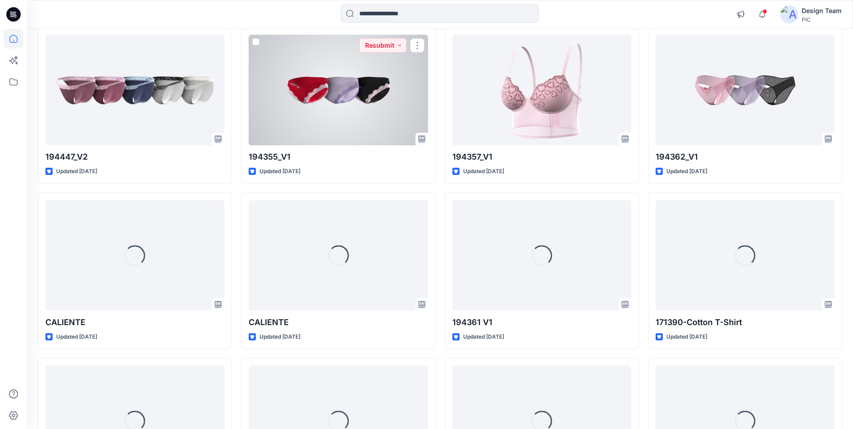
scroll to position [2439, 0]
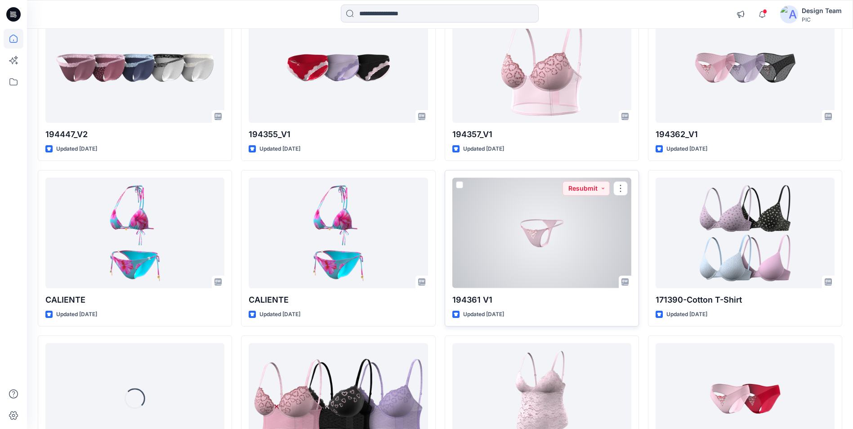
click at [528, 238] on div at bounding box center [542, 233] width 179 height 110
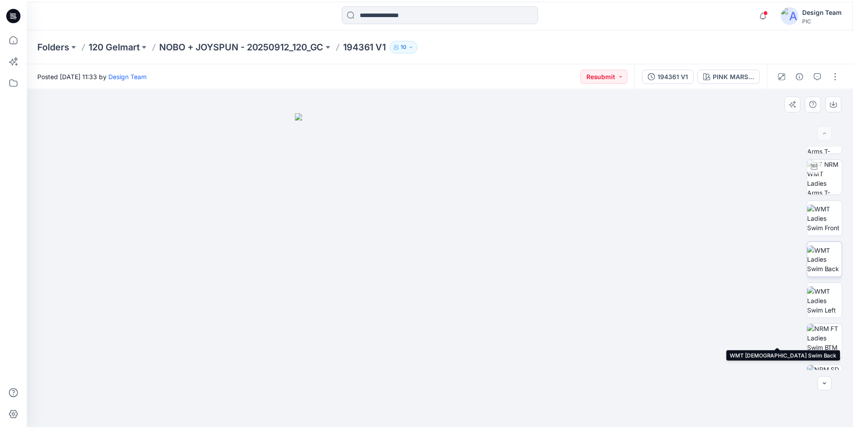
scroll to position [142, 0]
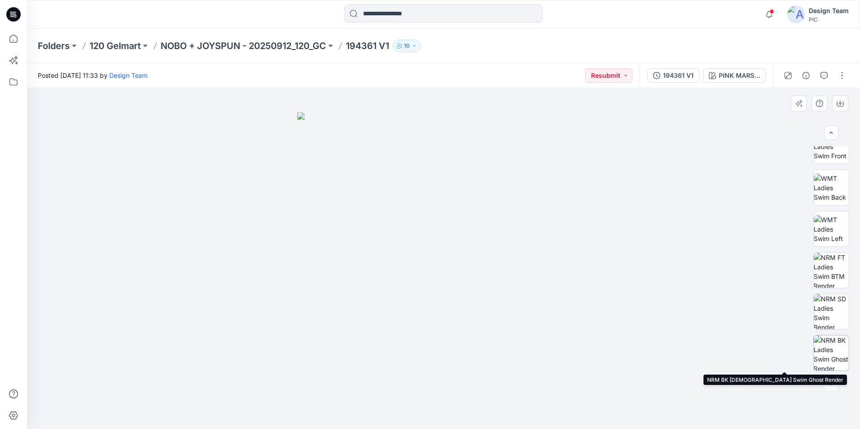
click at [834, 350] on img at bounding box center [831, 353] width 35 height 35
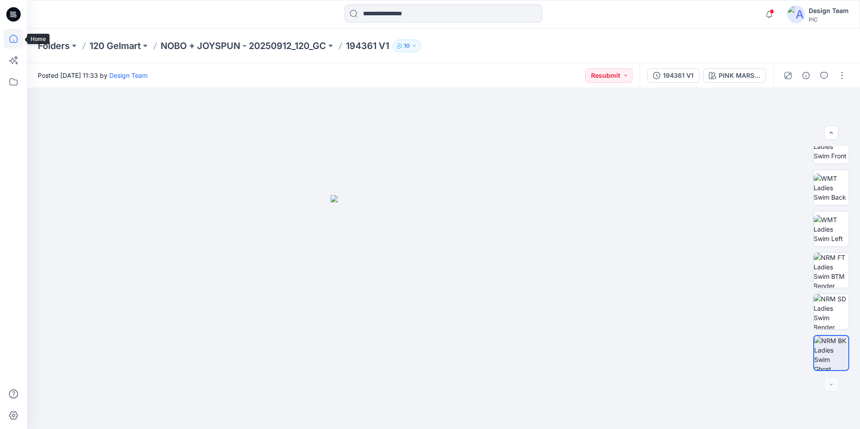
click at [11, 39] on icon at bounding box center [14, 39] width 20 height 20
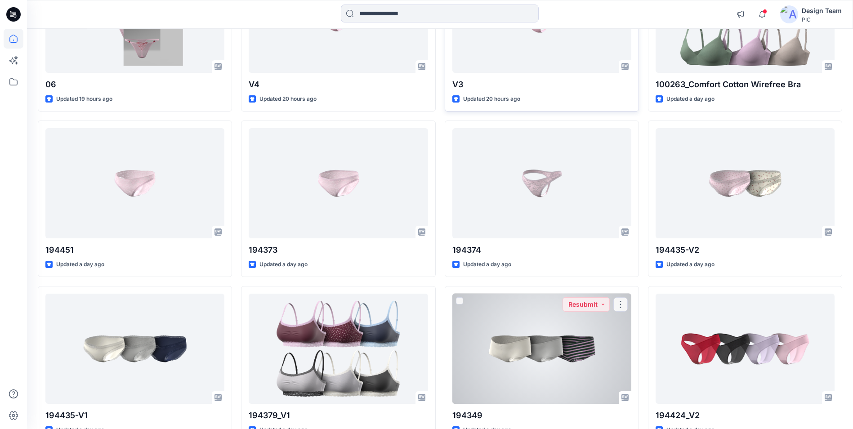
scroll to position [585, 0]
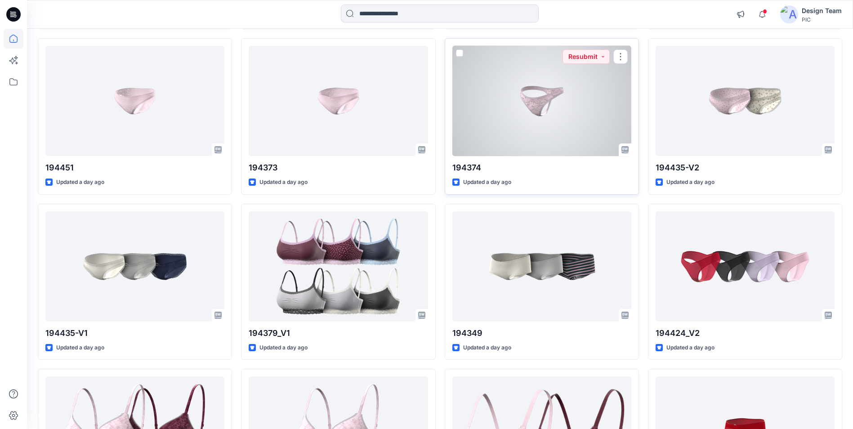
click at [558, 123] on div at bounding box center [542, 101] width 179 height 110
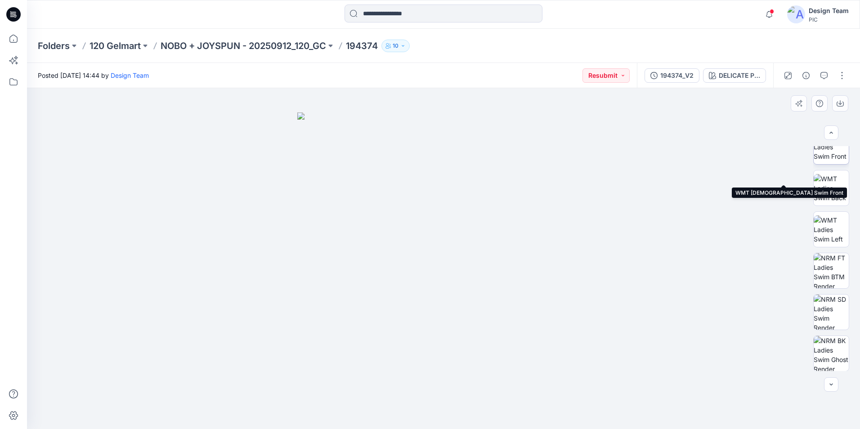
scroll to position [142, 0]
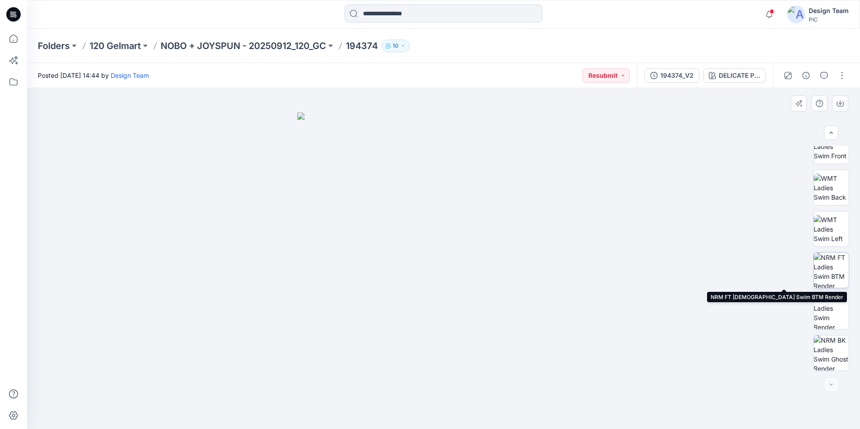
click at [835, 272] on img at bounding box center [831, 270] width 35 height 35
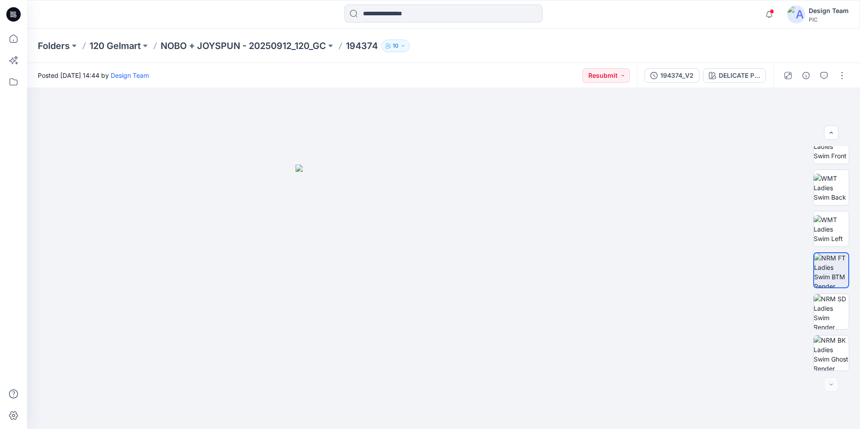
click at [652, 32] on div "Folders 120 Gelmart NOBO + JOYSPUN - 20250912_120_GC 194374 10" at bounding box center [443, 46] width 833 height 34
click at [109, 184] on div at bounding box center [443, 258] width 833 height 341
click at [9, 43] on icon at bounding box center [14, 39] width 20 height 20
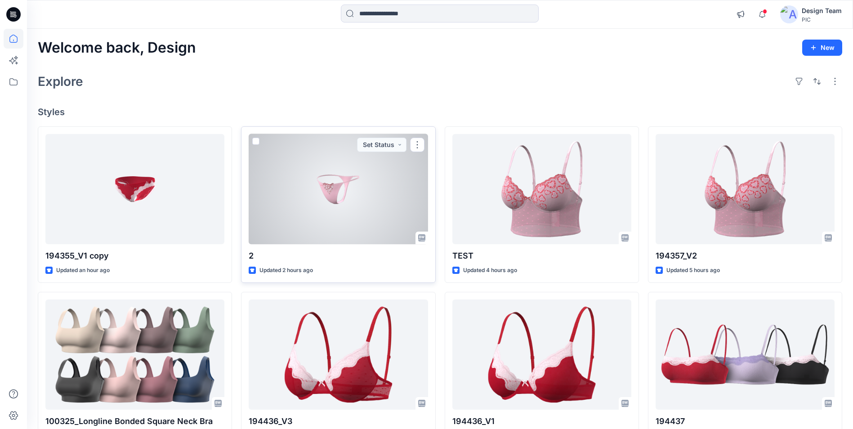
click at [372, 218] on div at bounding box center [338, 189] width 179 height 110
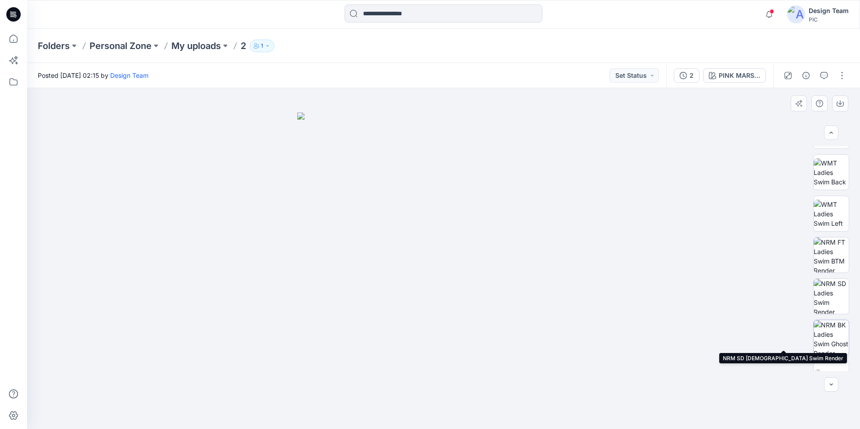
scroll to position [556, 0]
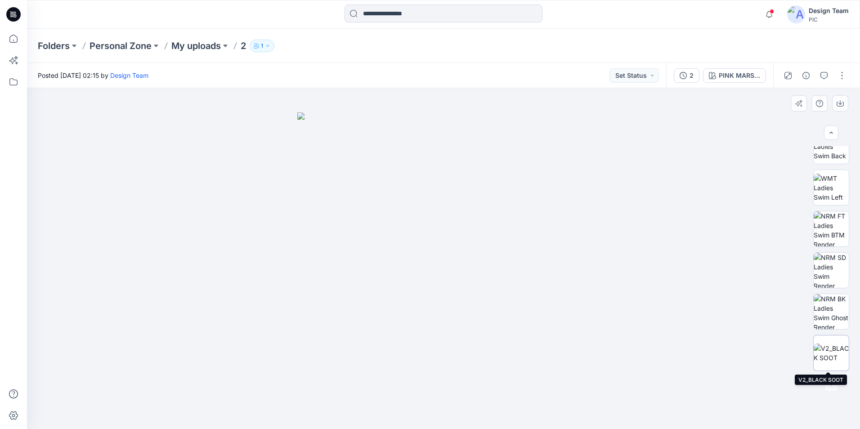
click at [834, 348] on img at bounding box center [831, 353] width 35 height 19
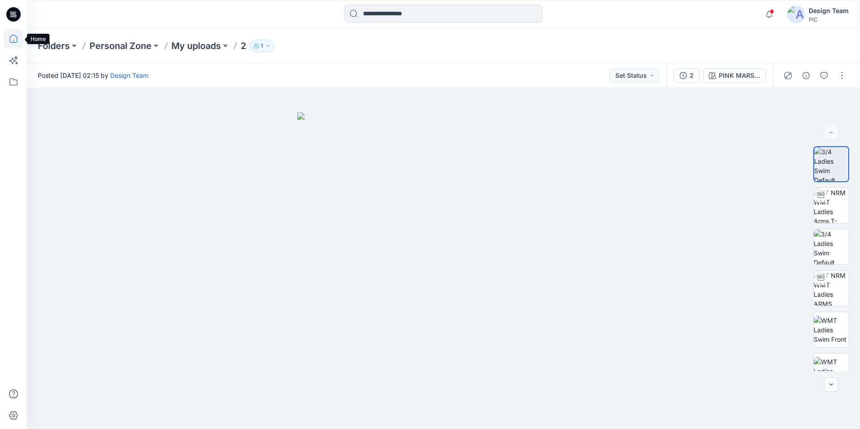
click at [15, 39] on icon at bounding box center [14, 39] width 20 height 20
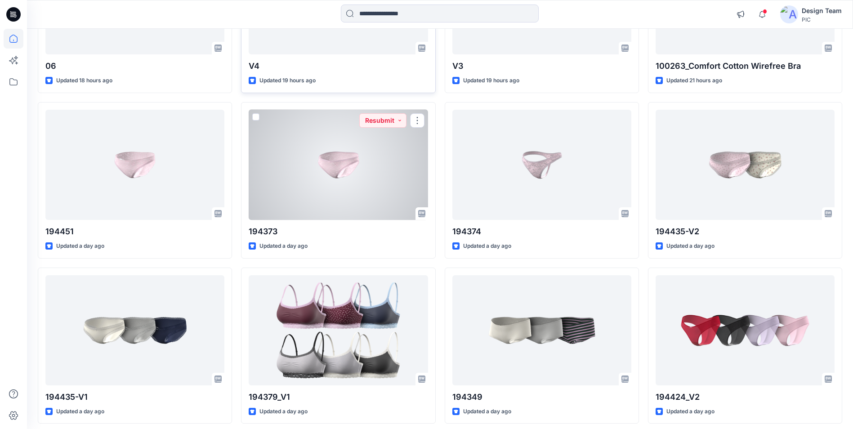
scroll to position [543, 0]
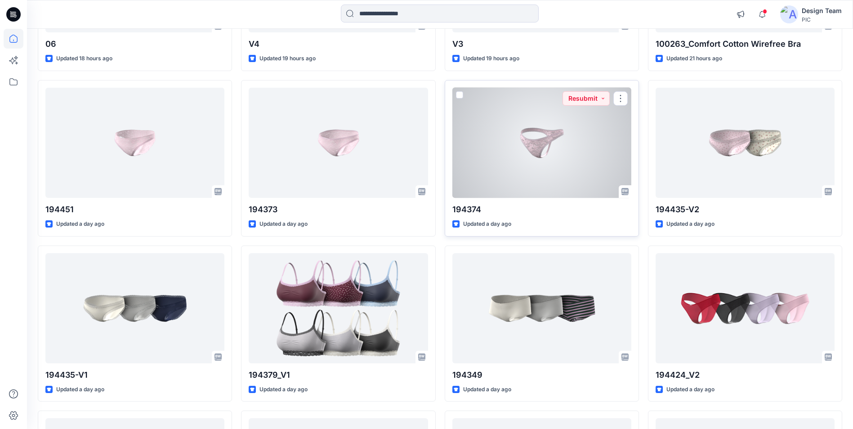
click at [557, 147] on div at bounding box center [542, 143] width 179 height 110
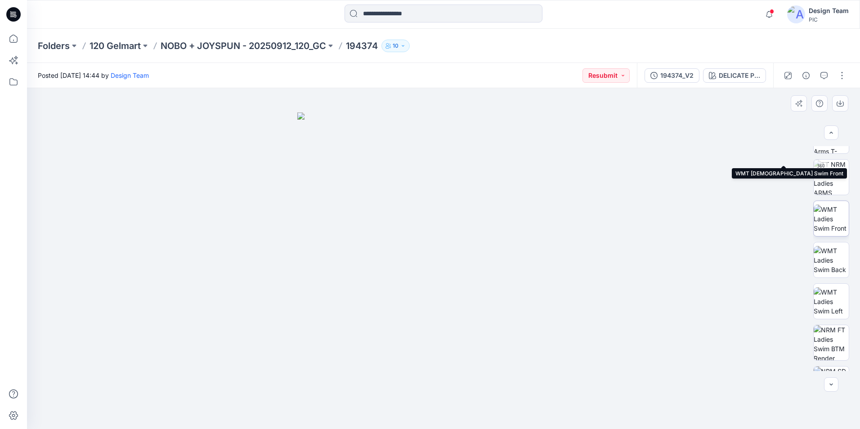
scroll to position [142, 0]
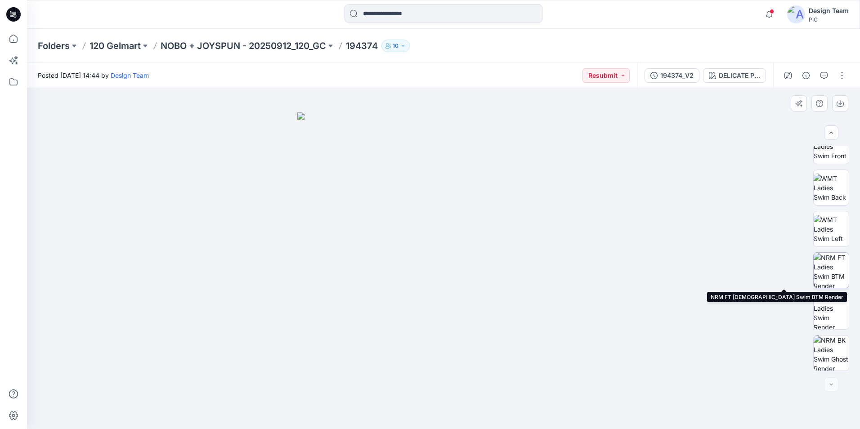
click at [828, 266] on img at bounding box center [831, 270] width 35 height 35
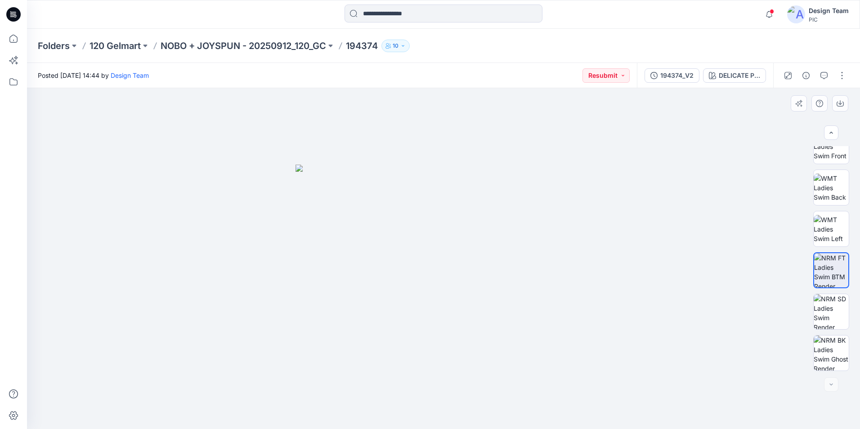
click at [498, 271] on img at bounding box center [444, 297] width 296 height 265
